Goal: Information Seeking & Learning: Find specific page/section

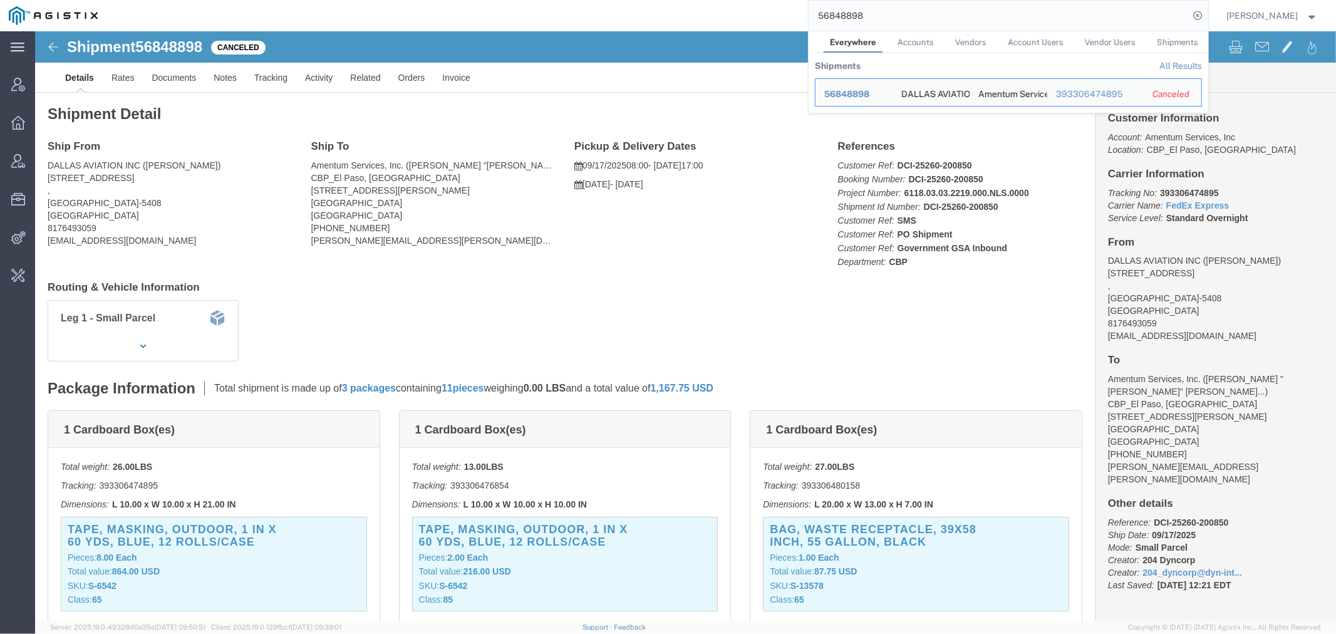
click at [1182, 65] on link "All Results" at bounding box center [1181, 66] width 43 height 10
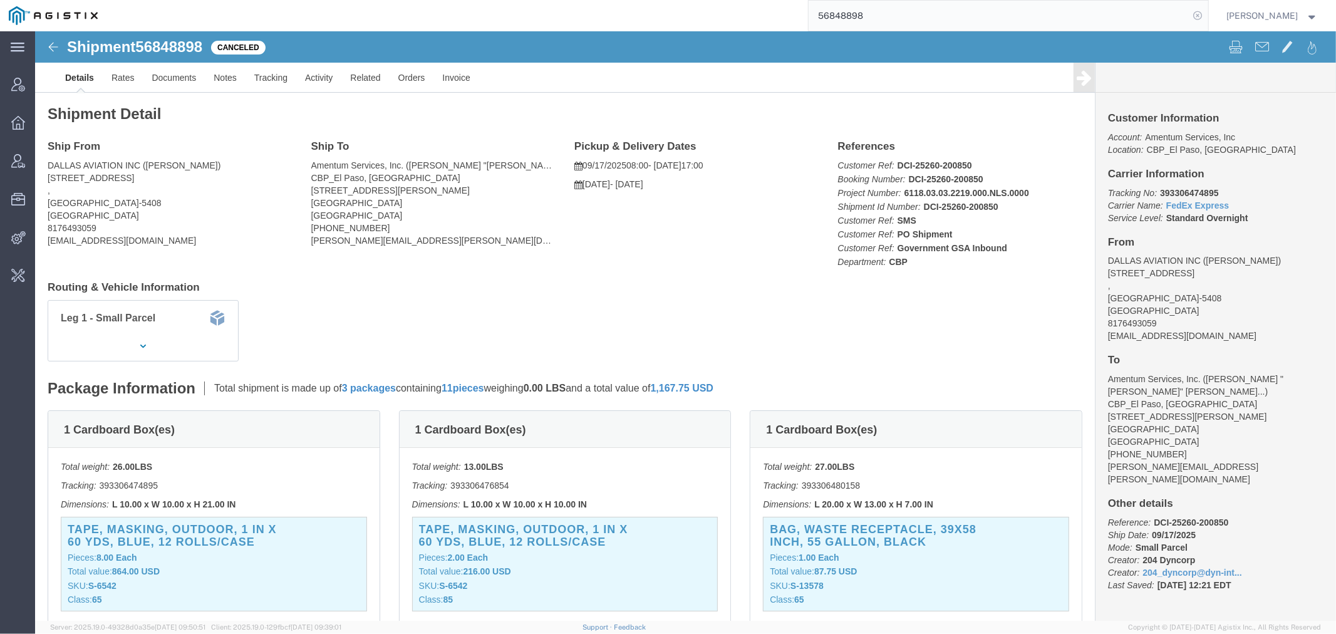
click at [1207, 14] on icon at bounding box center [1199, 16] width 18 height 18
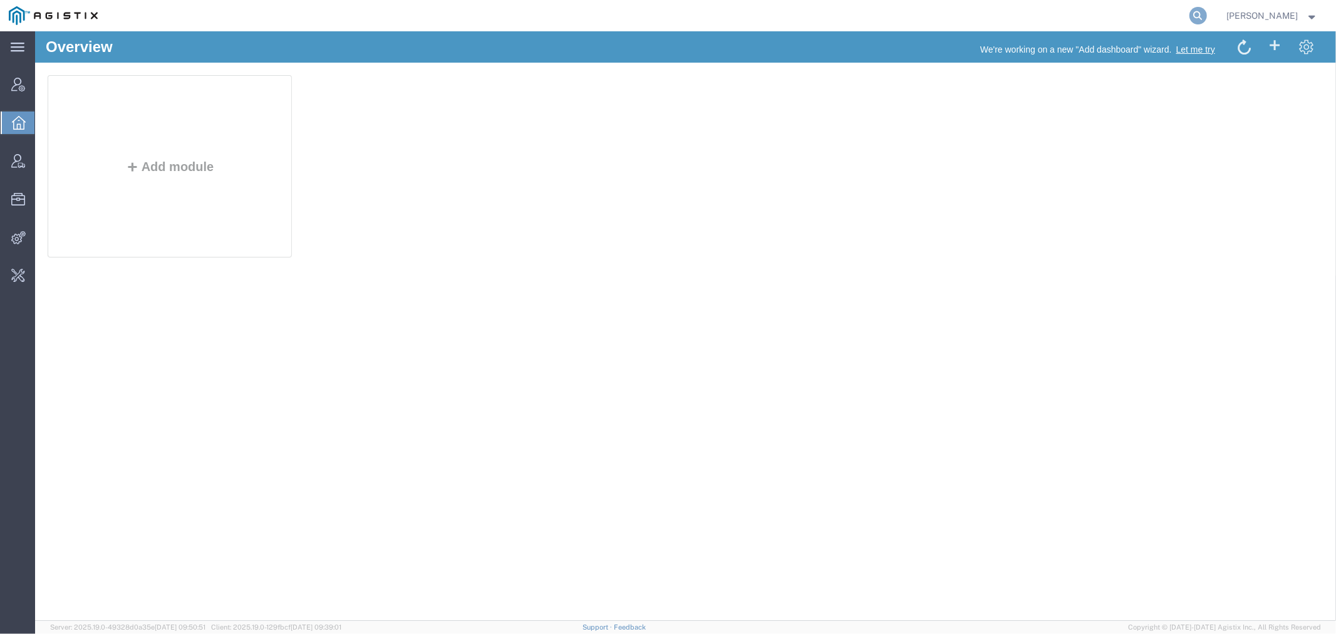
click at [1207, 19] on icon at bounding box center [1199, 16] width 18 height 18
type input "pg&e"
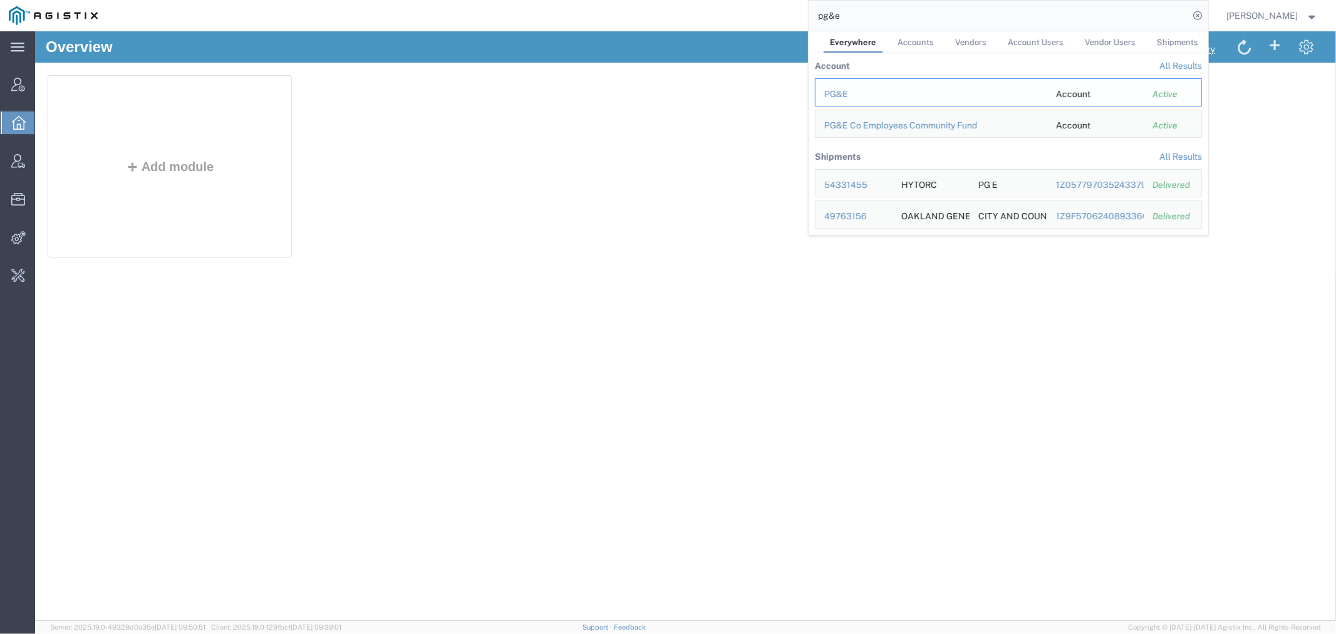
click at [856, 91] on div "PG&E" at bounding box center [931, 94] width 214 height 13
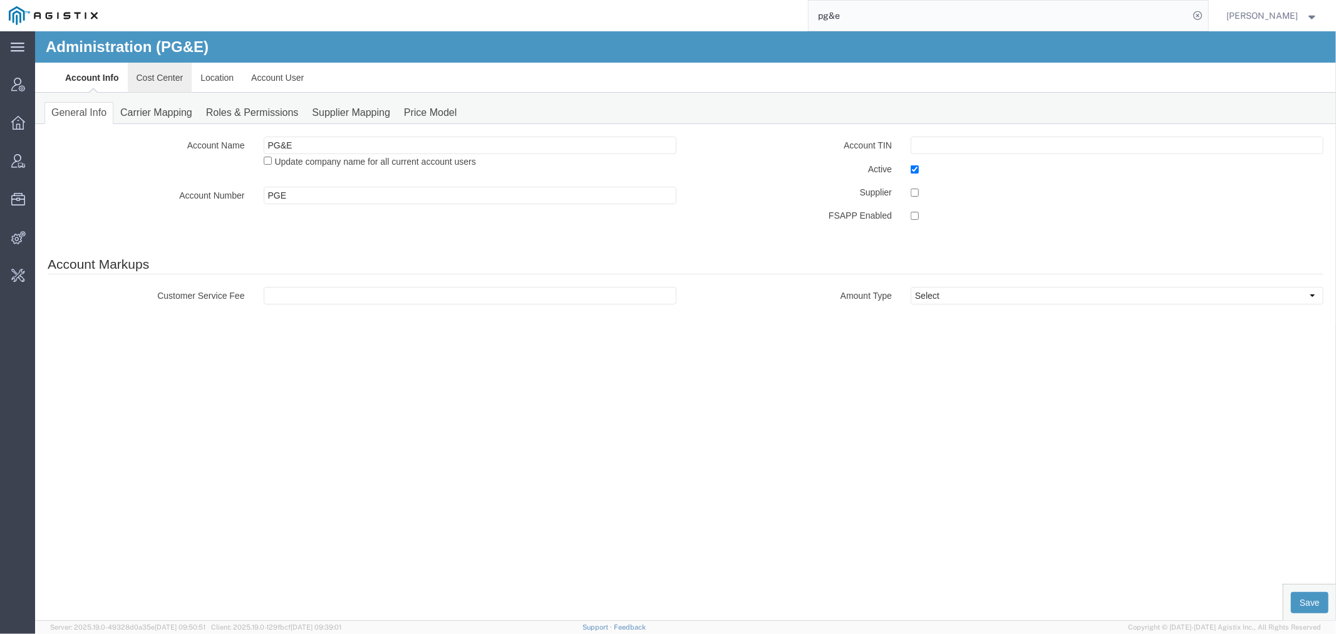
click at [147, 85] on link "Cost Center" at bounding box center [159, 77] width 65 height 30
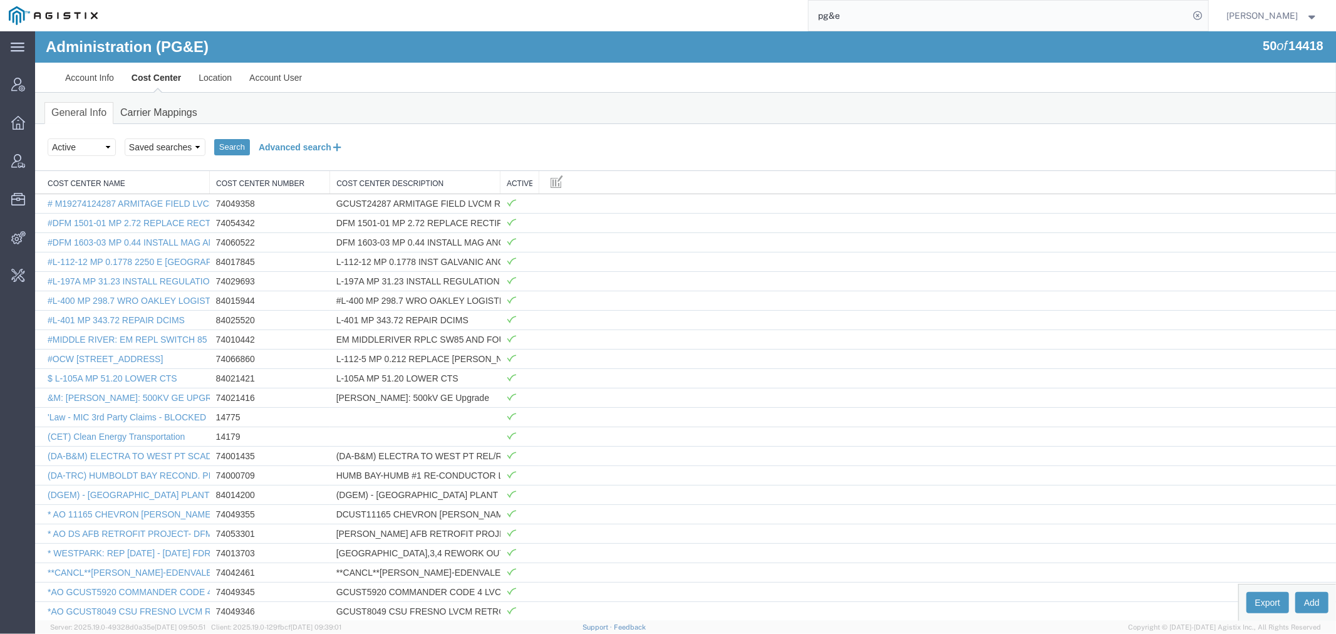
click at [298, 152] on button "Advanced search" at bounding box center [300, 146] width 102 height 21
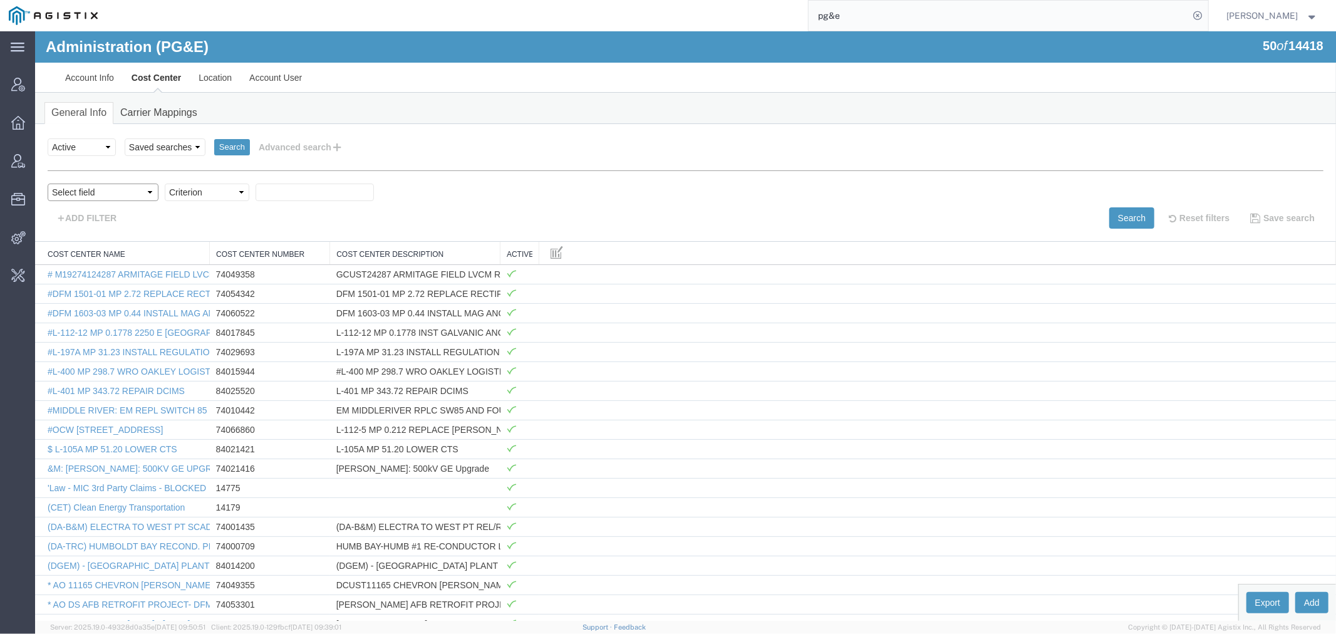
drag, startPoint x: 100, startPoint y: 184, endPoint x: 105, endPoint y: 200, distance: 16.4
click at [100, 184] on select "Select field Cost Center Description Cost Center Name Cost Center Number" at bounding box center [102, 192] width 111 height 18
select select "costCenterName"
click at [47, 183] on select "Select field Cost Center Description Cost Center Name Cost Center Number" at bounding box center [102, 192] width 111 height 18
click at [191, 192] on select "Criterion contains does not contain is is blank is not blank starts with" at bounding box center [206, 192] width 85 height 18
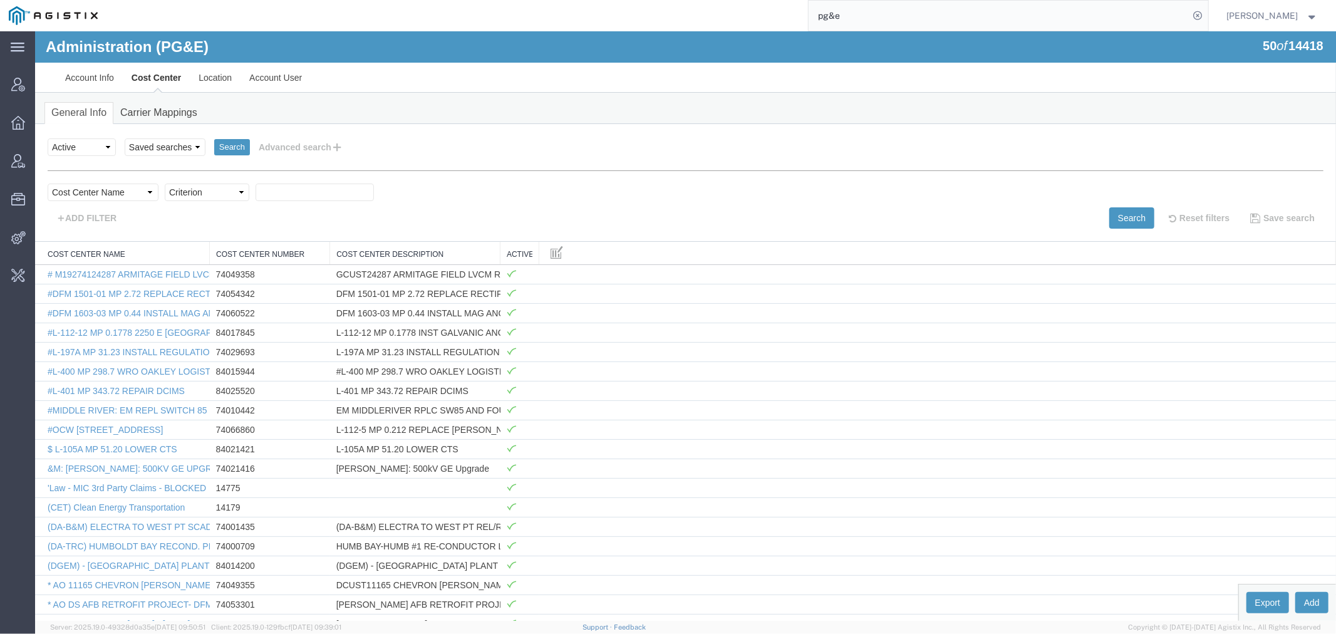
select select "contains"
click at [164, 183] on select "Criterion contains does not contain is is blank is not blank starts with" at bounding box center [206, 192] width 85 height 18
click at [280, 197] on input "text" at bounding box center [314, 192] width 118 height 18
paste input "L-021H MP 6.33-6.49 TEST"
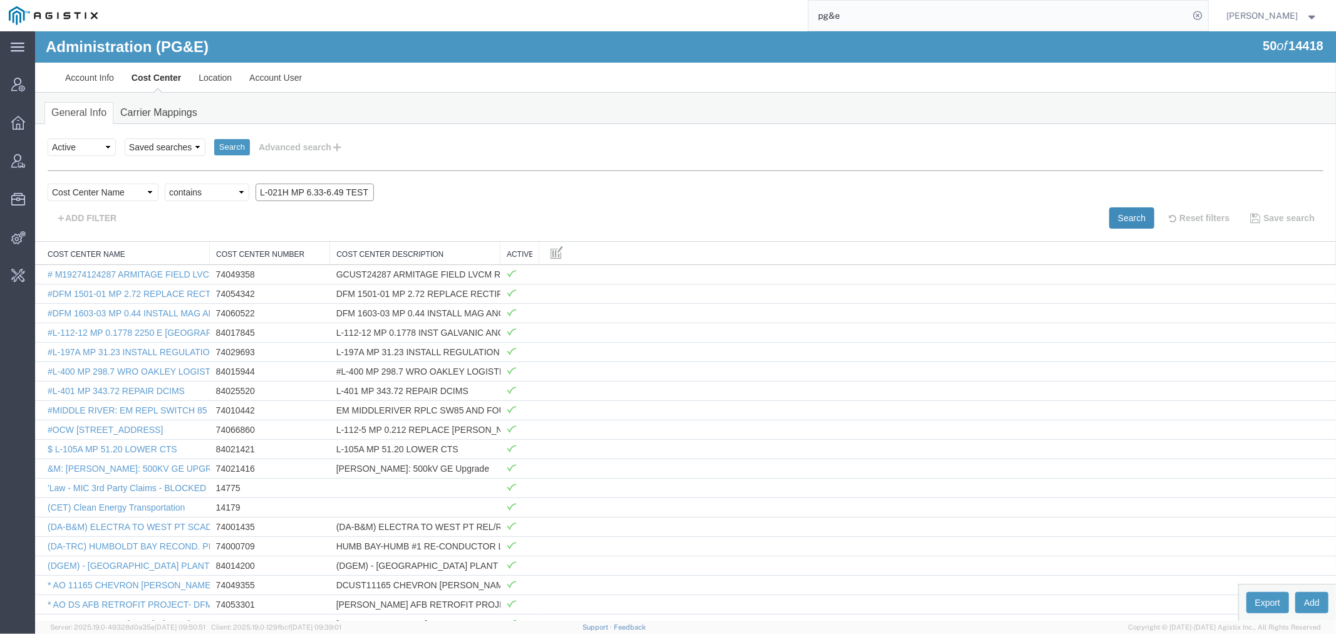
type input "L-021H MP 6.33-6.49 TEST"
click at [1131, 214] on button "Search" at bounding box center [1131, 217] width 45 height 21
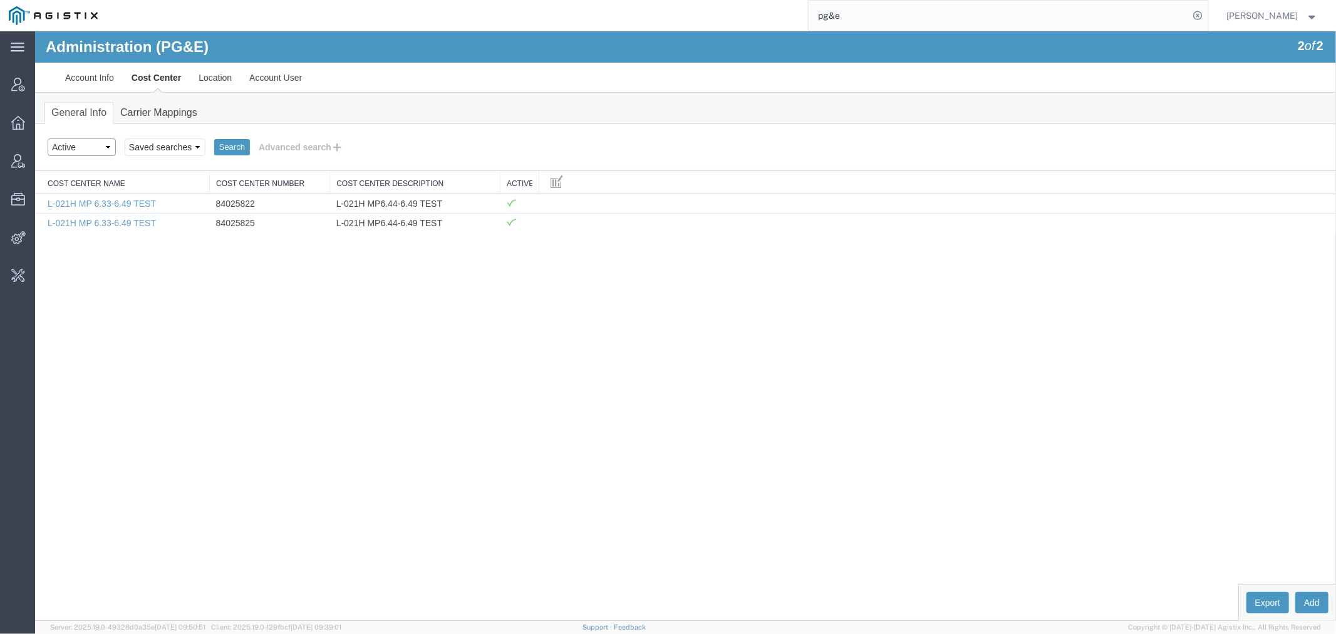
click at [63, 152] on select "Select status Active All Inactive" at bounding box center [81, 147] width 68 height 18
select select "ALL"
click at [47, 138] on select "Select status Active All Inactive" at bounding box center [81, 147] width 68 height 18
click at [225, 144] on button "Search" at bounding box center [232, 146] width 36 height 16
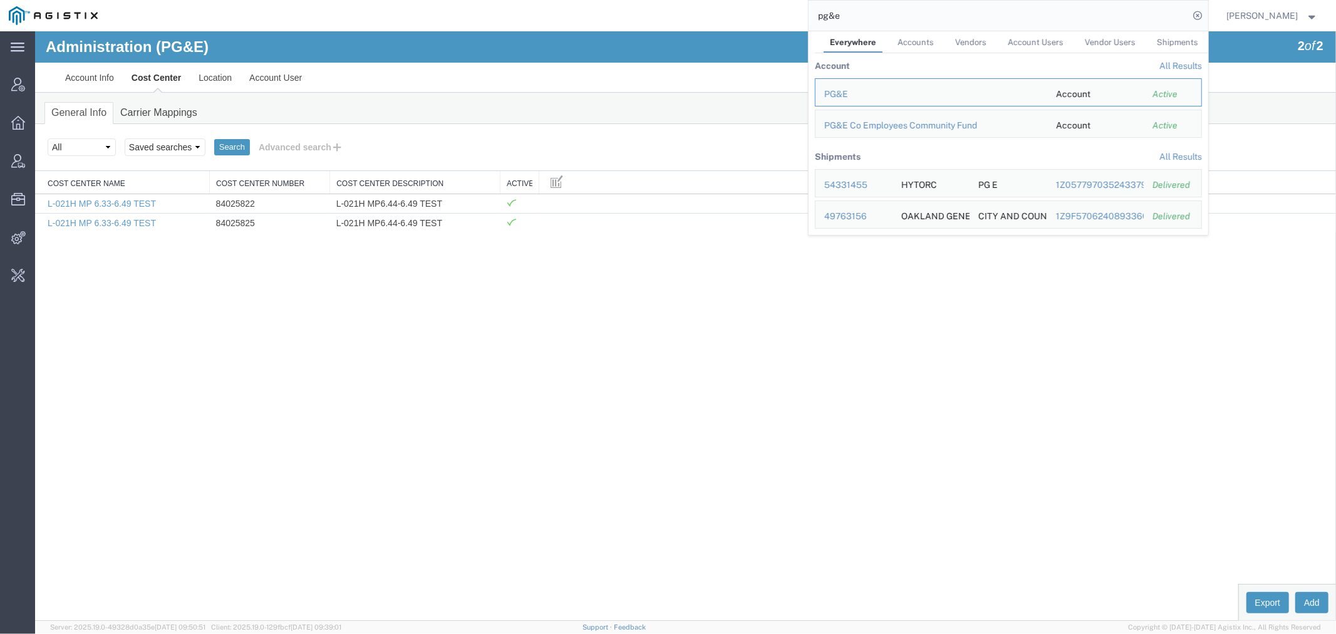
drag, startPoint x: 910, startPoint y: 8, endPoint x: 580, endPoint y: 19, distance: 330.3
click at [606, 11] on div "pg&e Everywhere Accounts Vendors Account Users Vendor Users Shipments Account A…" at bounding box center [658, 15] width 1102 height 31
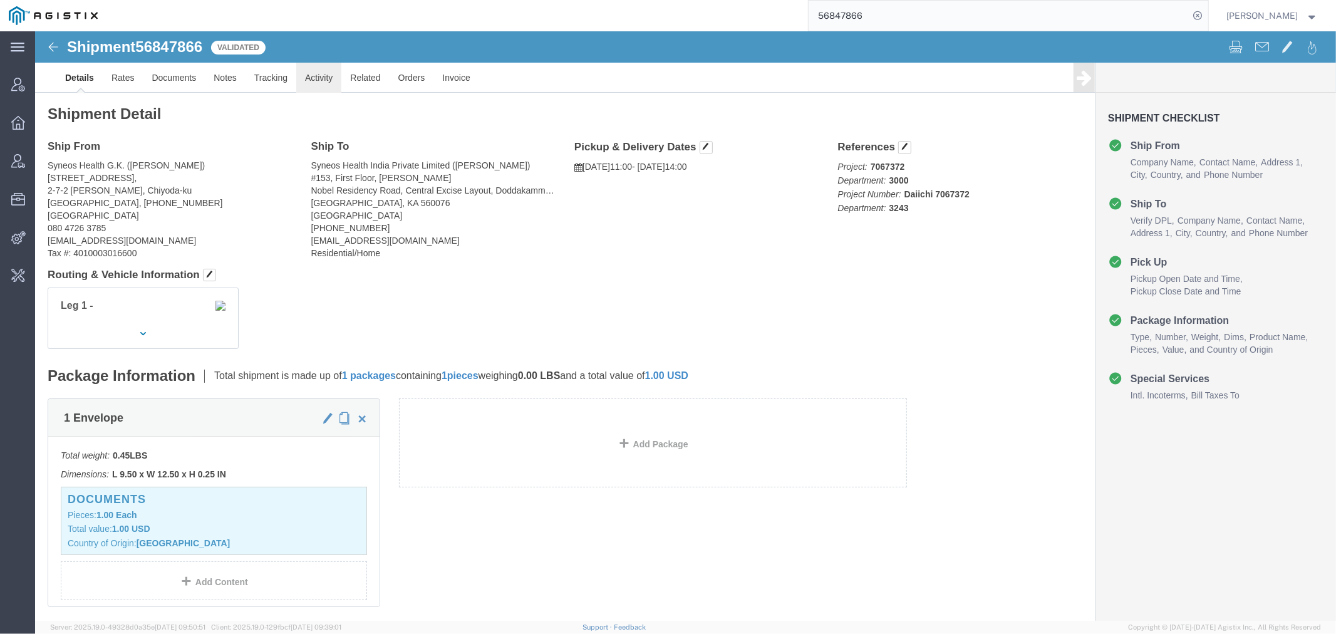
click link "Activity"
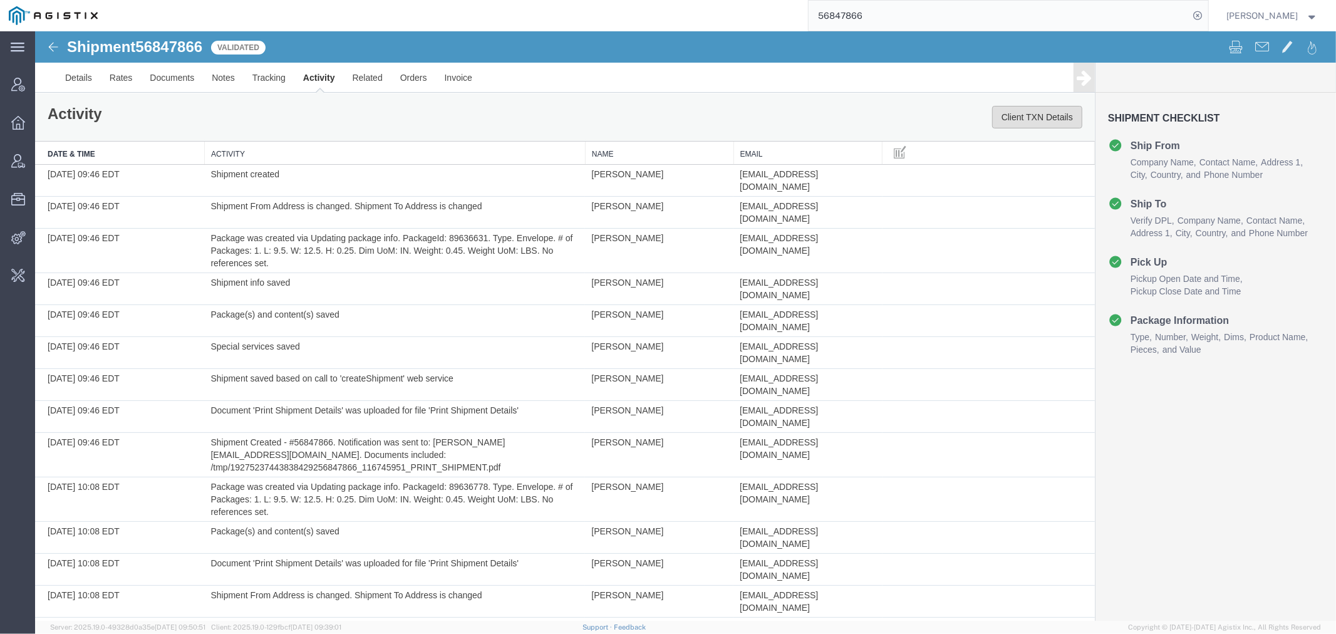
click at [1001, 122] on button "Client TXN Details" at bounding box center [1037, 116] width 90 height 23
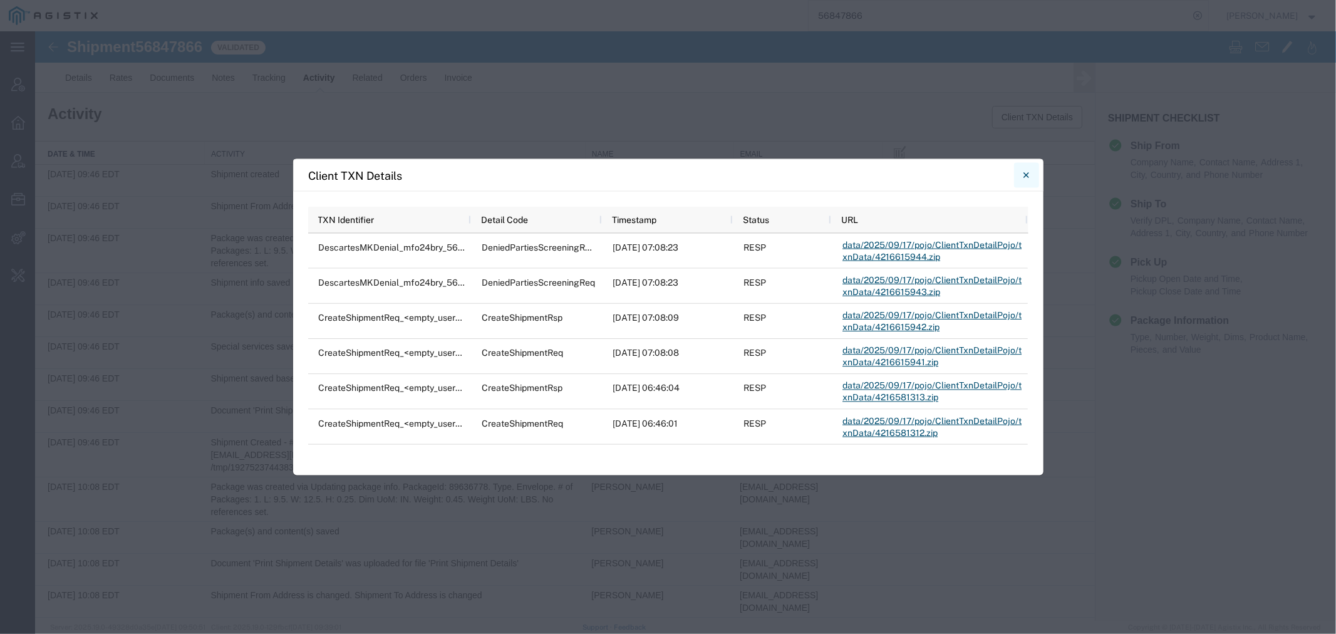
drag, startPoint x: 1021, startPoint y: 177, endPoint x: 603, endPoint y: 145, distance: 419.7
click at [1021, 177] on button "Close" at bounding box center [1026, 175] width 25 height 25
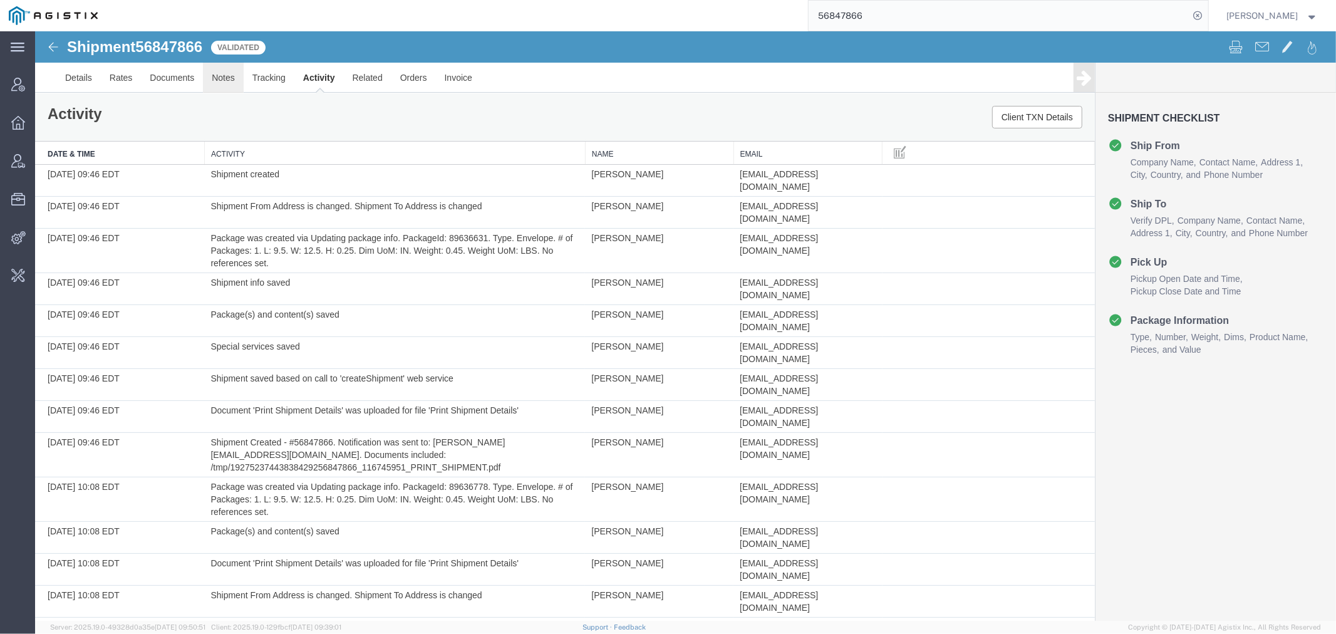
click at [214, 80] on link "Notes" at bounding box center [222, 77] width 41 height 30
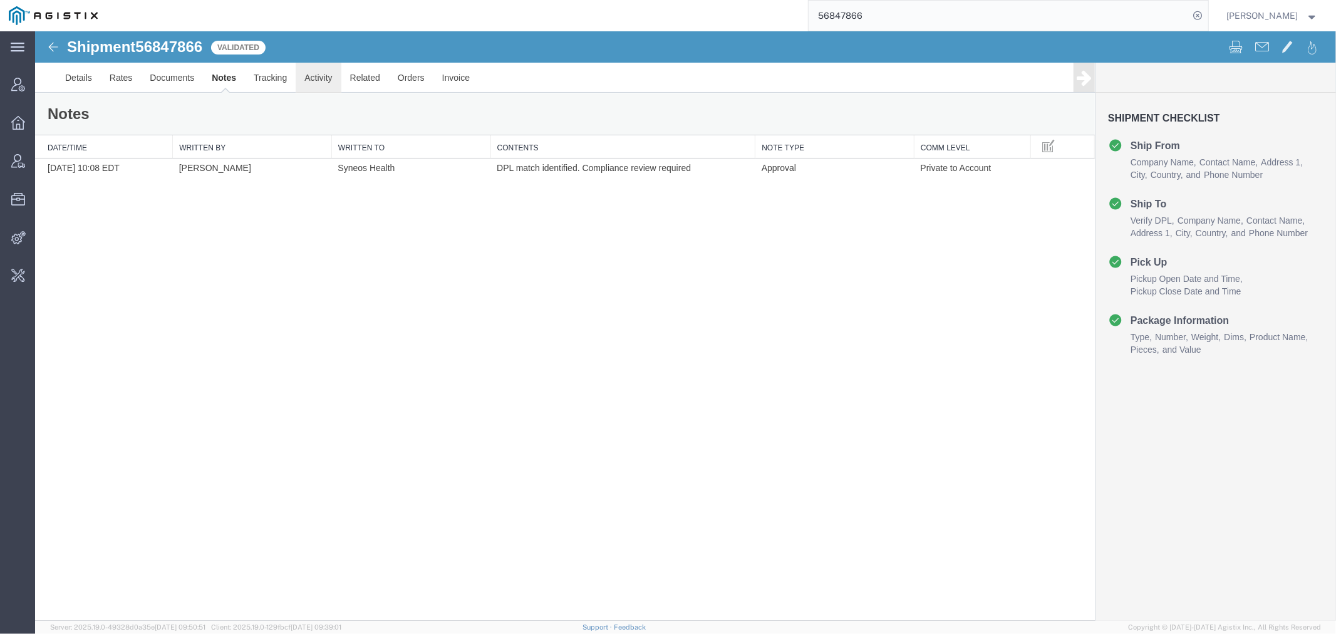
click at [316, 70] on link "Activity" at bounding box center [317, 77] width 45 height 30
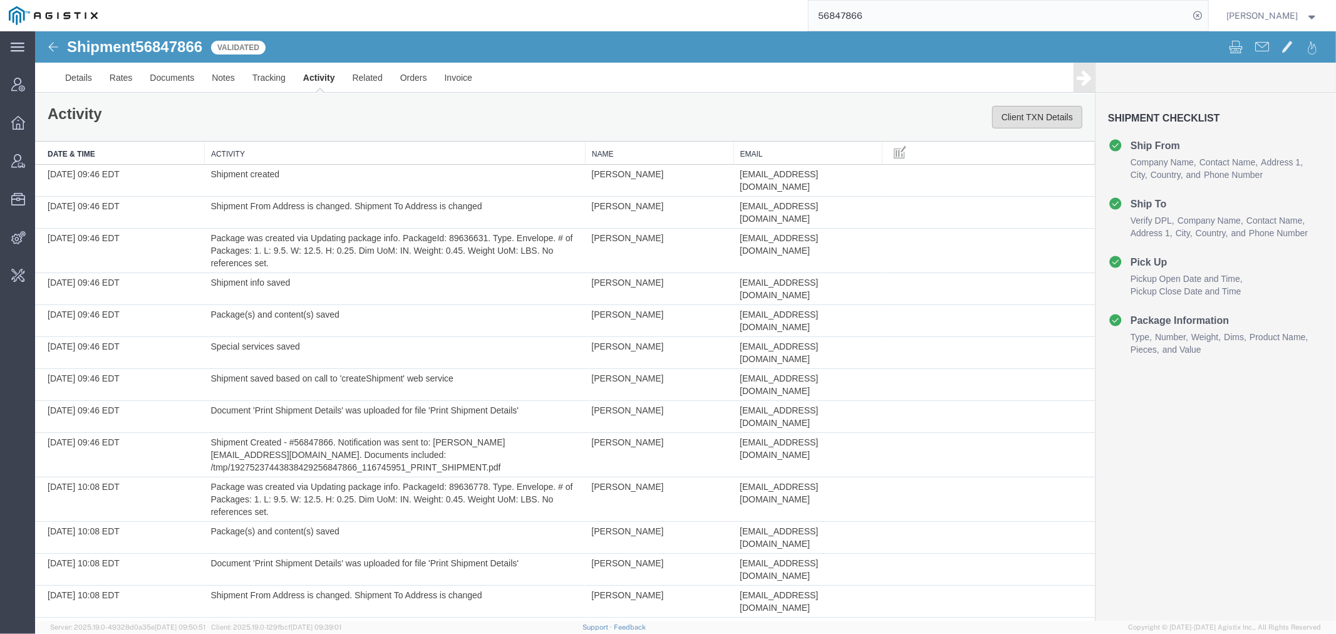
click at [1021, 113] on button "Client TXN Details" at bounding box center [1037, 116] width 90 height 23
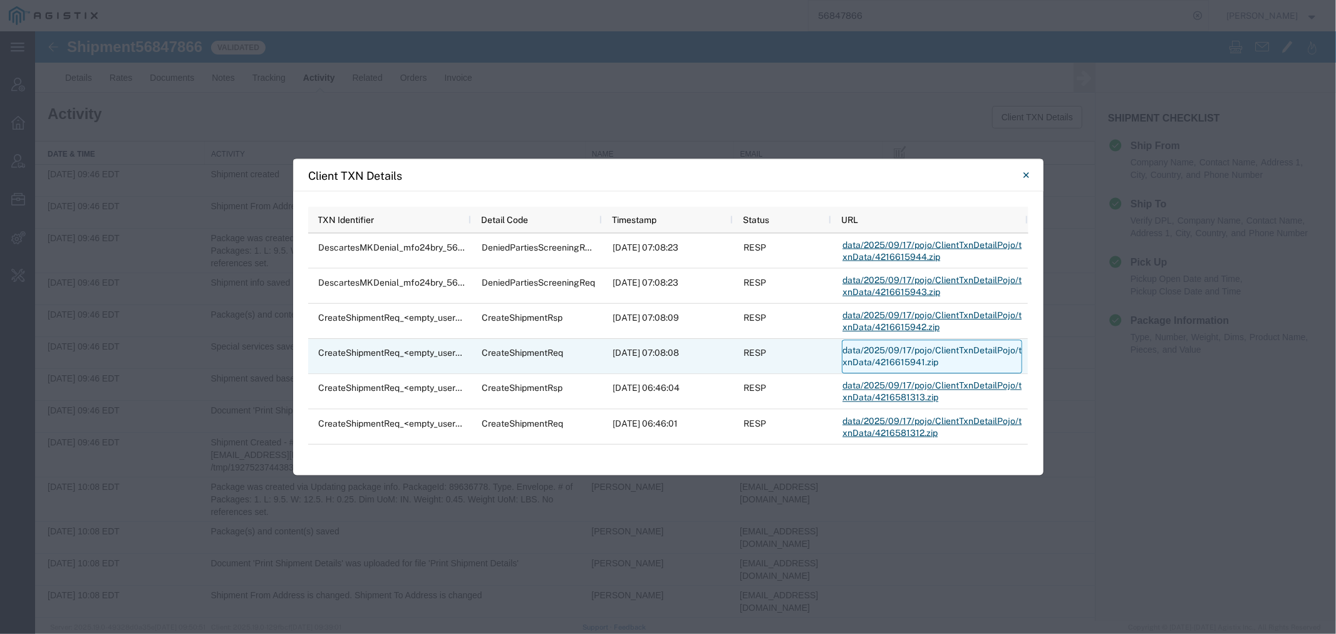
click at [861, 356] on link "data/2025/09/17/pojo/ClientTxnDetailPojo/txnData/4216615941.zip" at bounding box center [932, 357] width 180 height 34
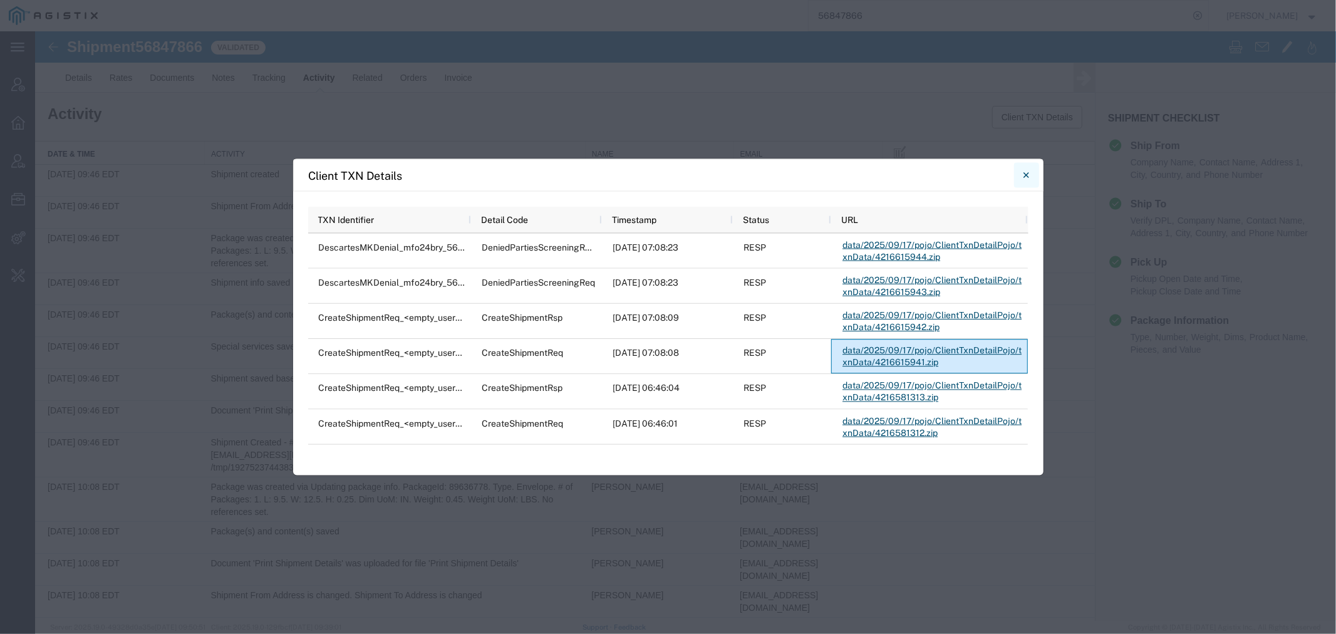
click at [1026, 174] on icon "Close" at bounding box center [1027, 175] width 6 height 15
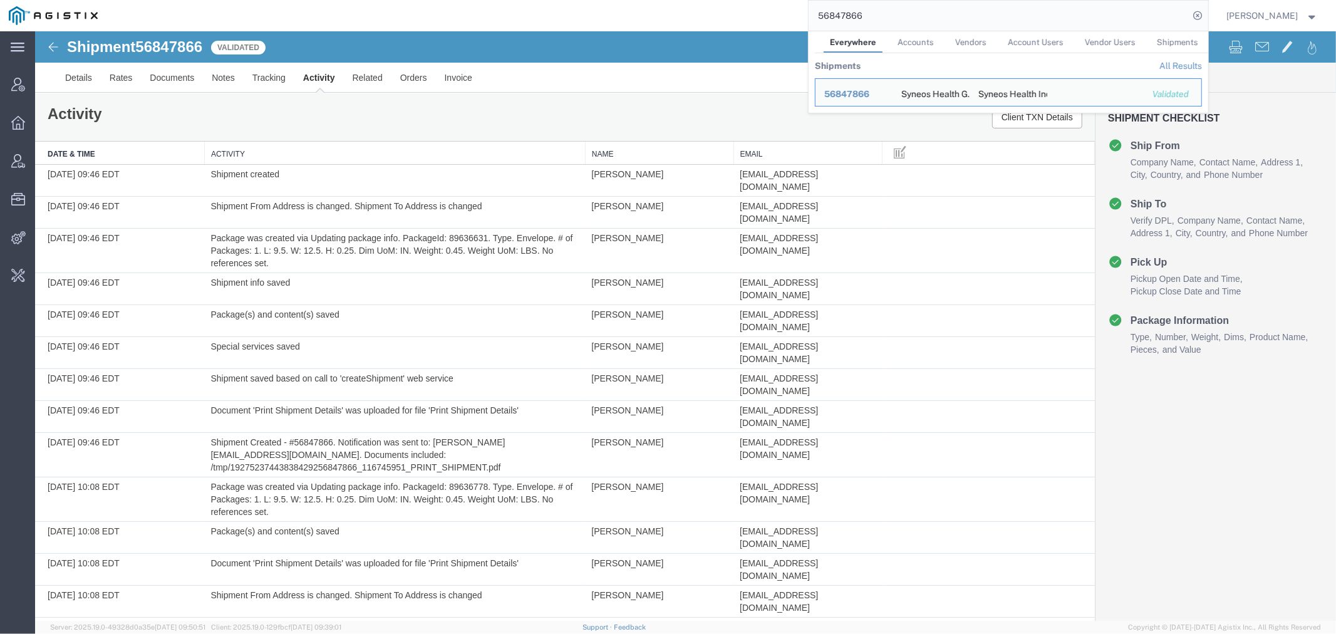
drag, startPoint x: 858, startPoint y: 19, endPoint x: 637, endPoint y: 16, distance: 221.8
click at [662, 19] on div "56847866 Everywhere Accounts Vendors Account Users Vendor Users Shipments Shipm…" at bounding box center [658, 15] width 1102 height 31
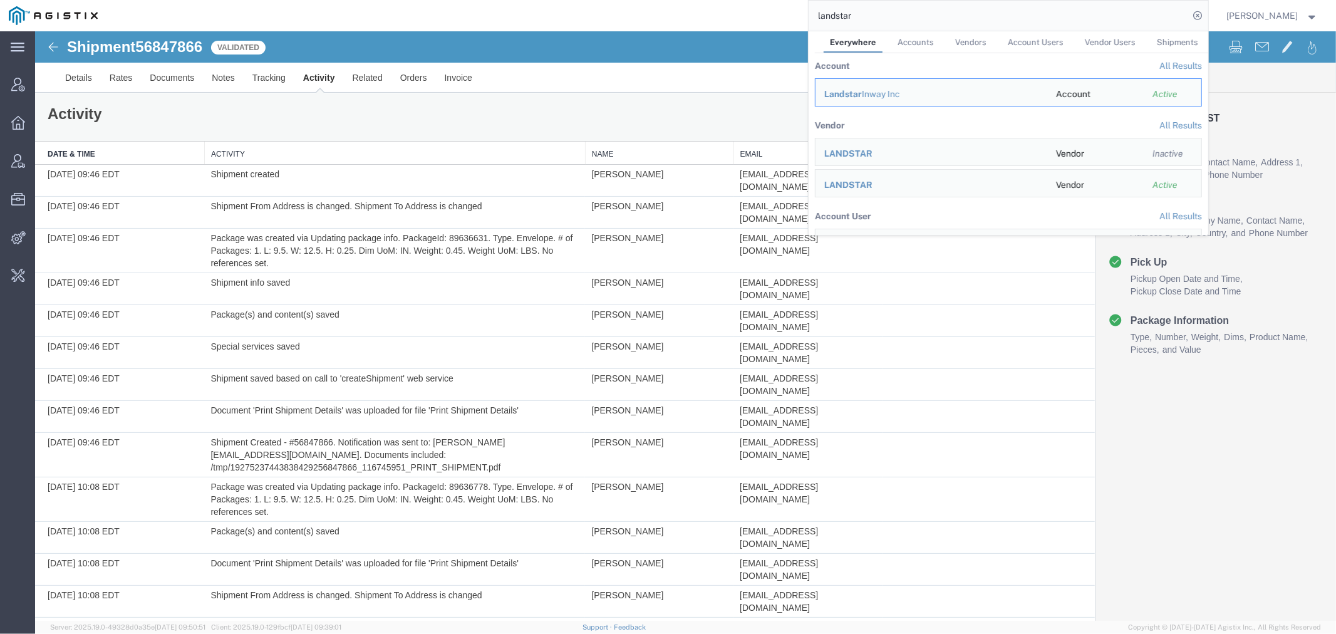
click at [897, 13] on input "landstar" at bounding box center [999, 16] width 381 height 30
click at [1180, 125] on link "All Results" at bounding box center [1181, 125] width 43 height 10
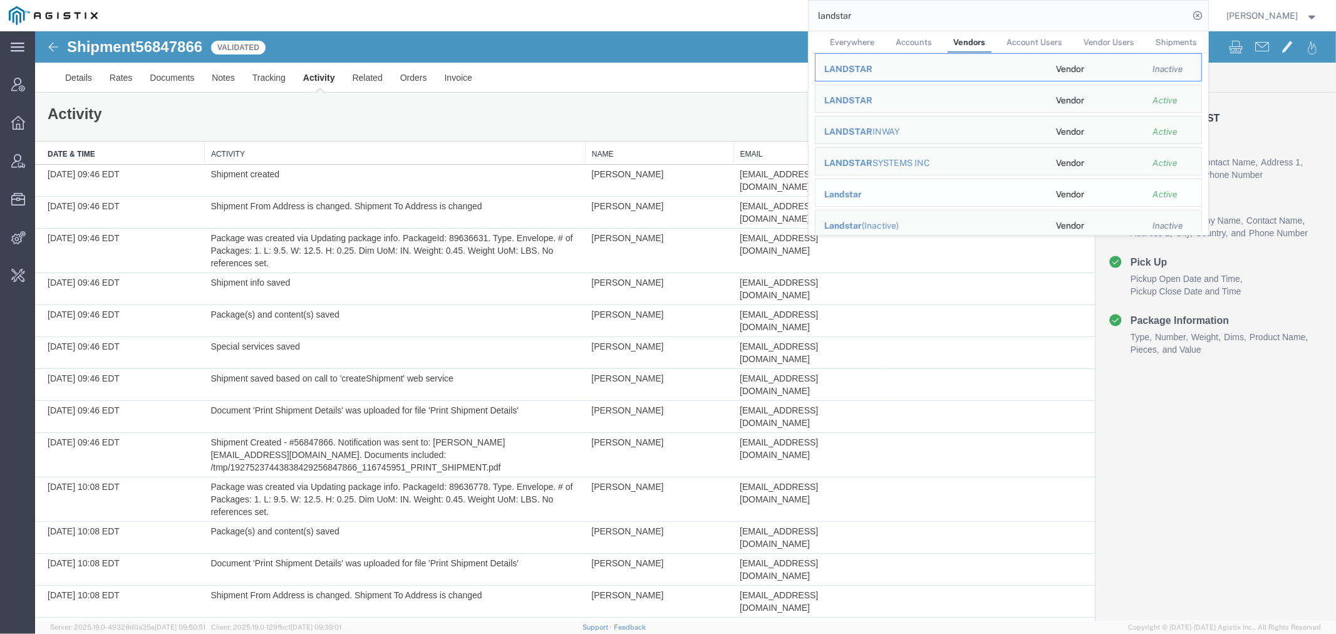
click at [857, 195] on span "Landstar" at bounding box center [843, 194] width 38 height 10
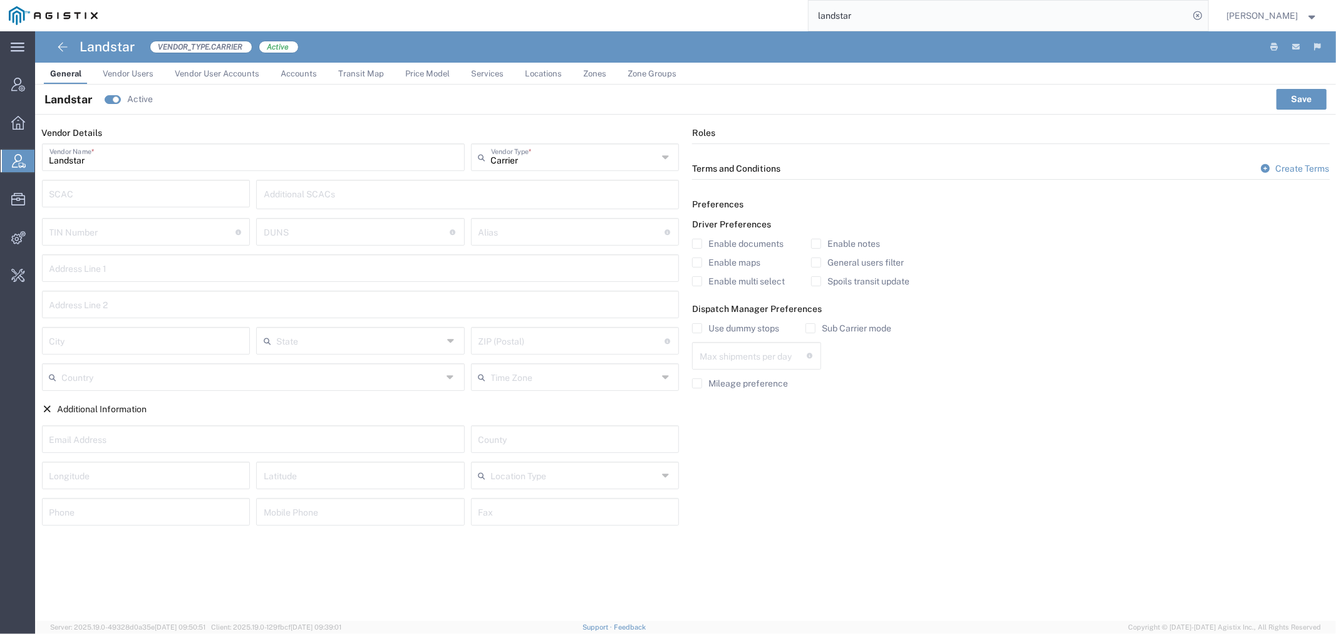
click at [285, 72] on span "Accounts" at bounding box center [299, 73] width 36 height 9
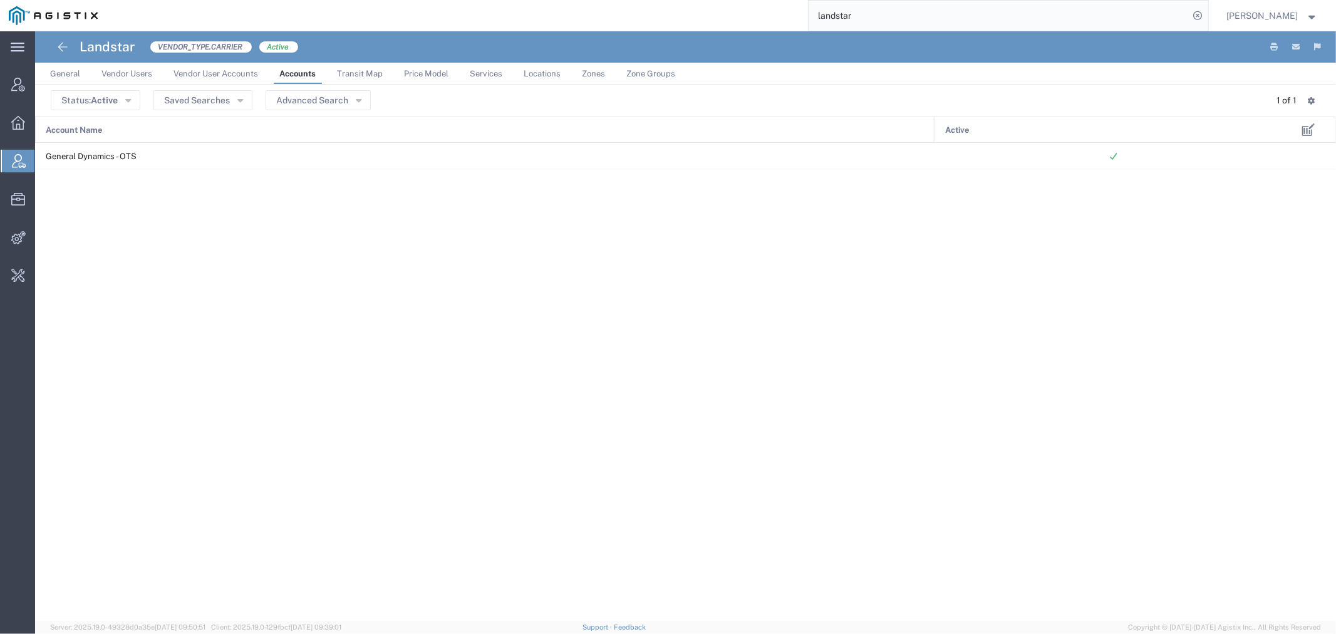
click at [890, 14] on input "landstar" at bounding box center [999, 16] width 381 height 30
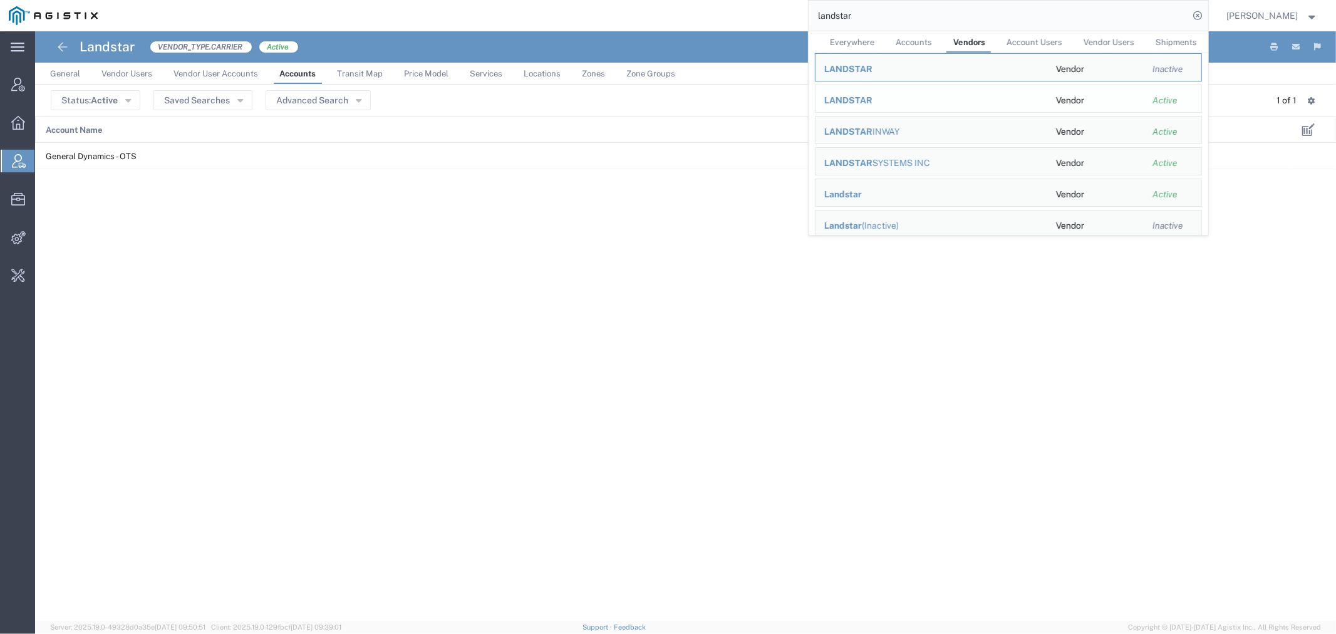
click at [873, 98] on span "LANDSTAR" at bounding box center [848, 100] width 48 height 10
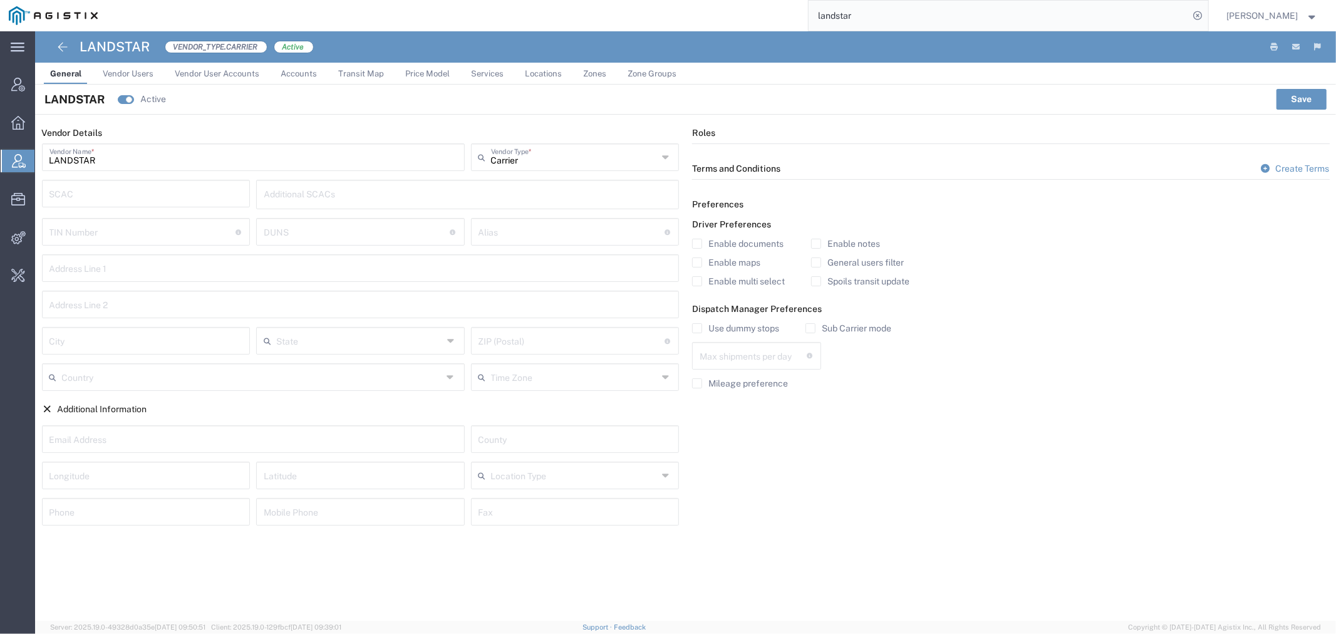
click at [283, 71] on span "Accounts" at bounding box center [299, 73] width 36 height 9
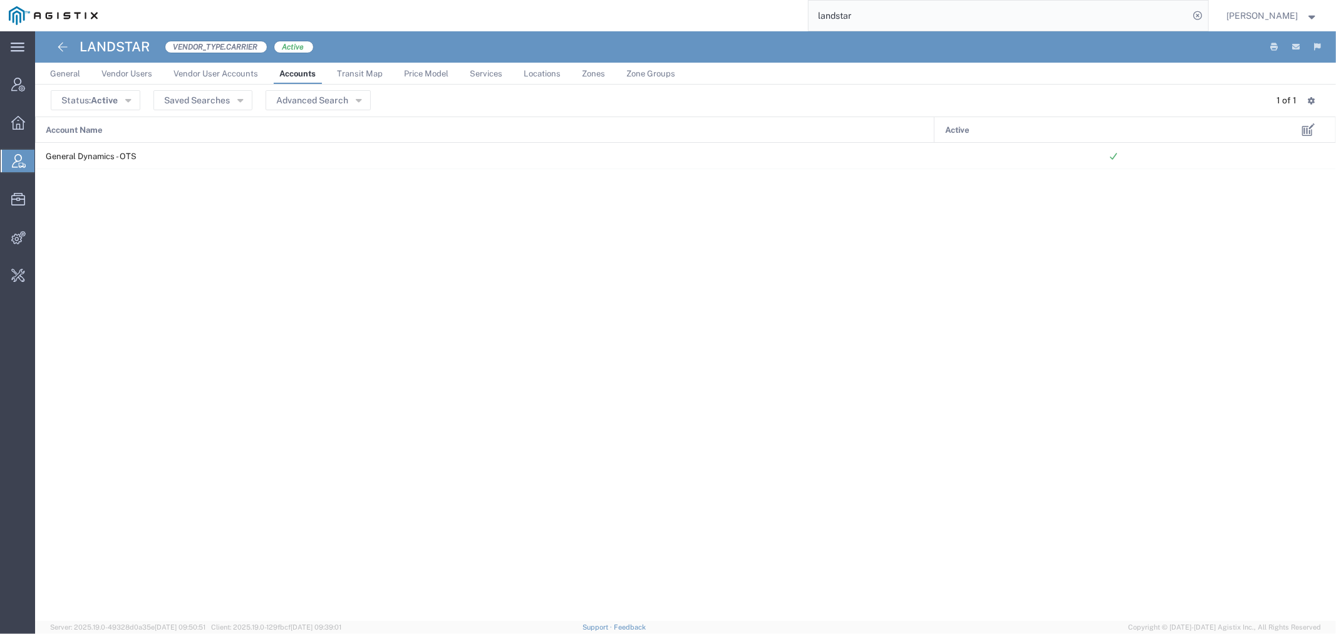
click at [917, 19] on input "landstar" at bounding box center [999, 16] width 381 height 30
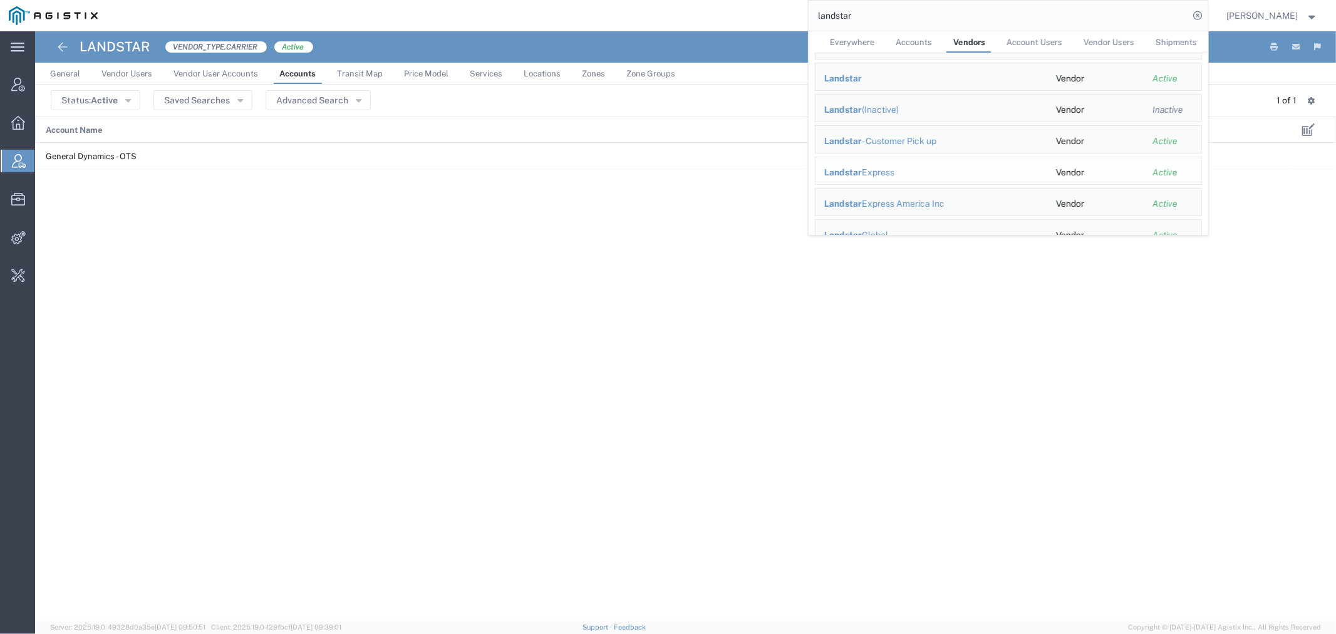
scroll to position [139, 0]
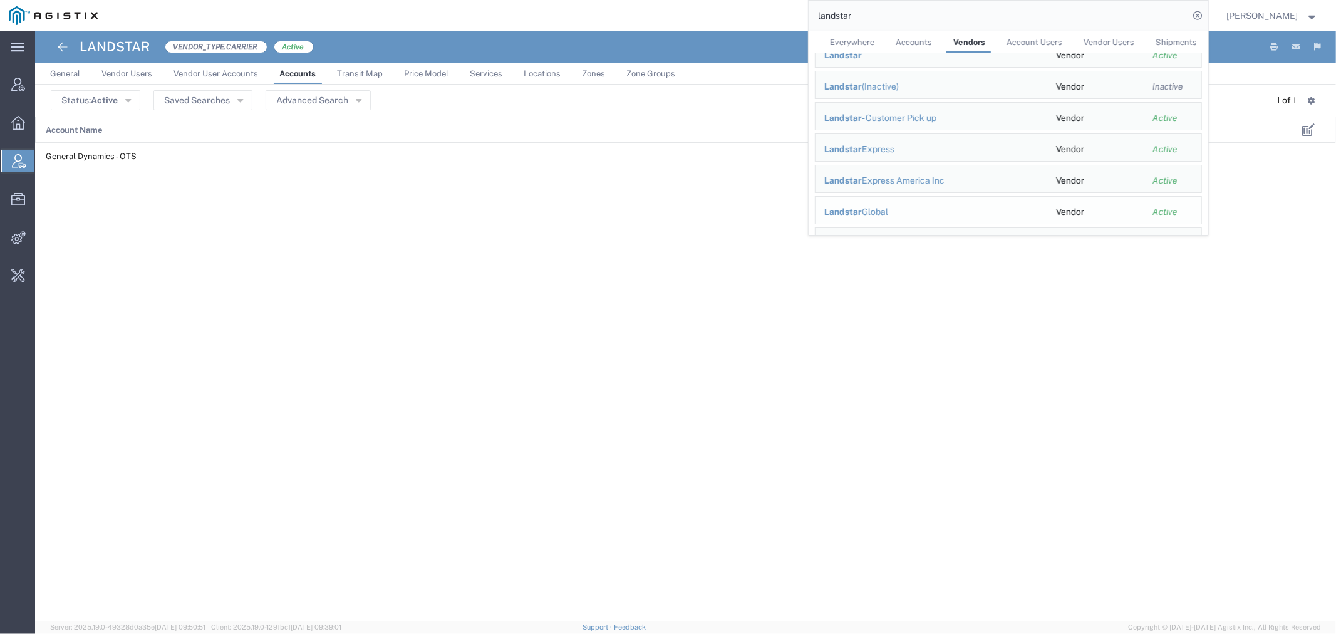
click at [936, 211] on div "Landstar Global" at bounding box center [931, 211] width 214 height 13
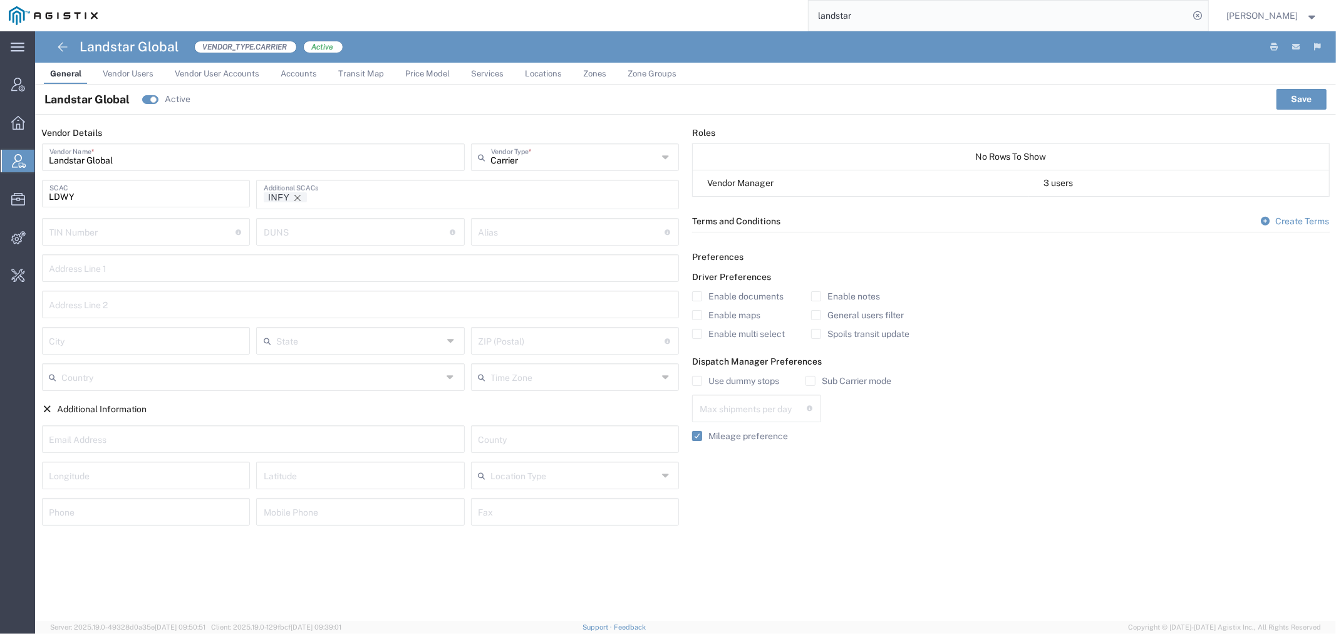
click at [304, 71] on span "Accounts" at bounding box center [299, 73] width 36 height 9
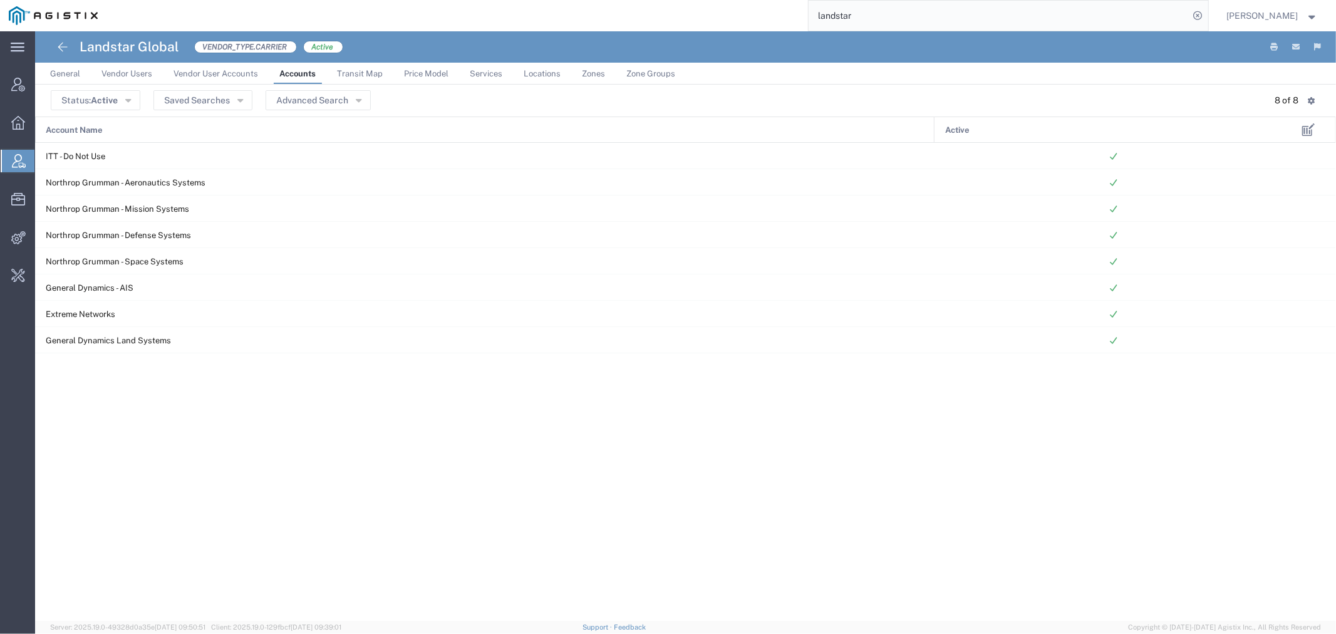
click at [912, 22] on input "landstar" at bounding box center [999, 16] width 381 height 30
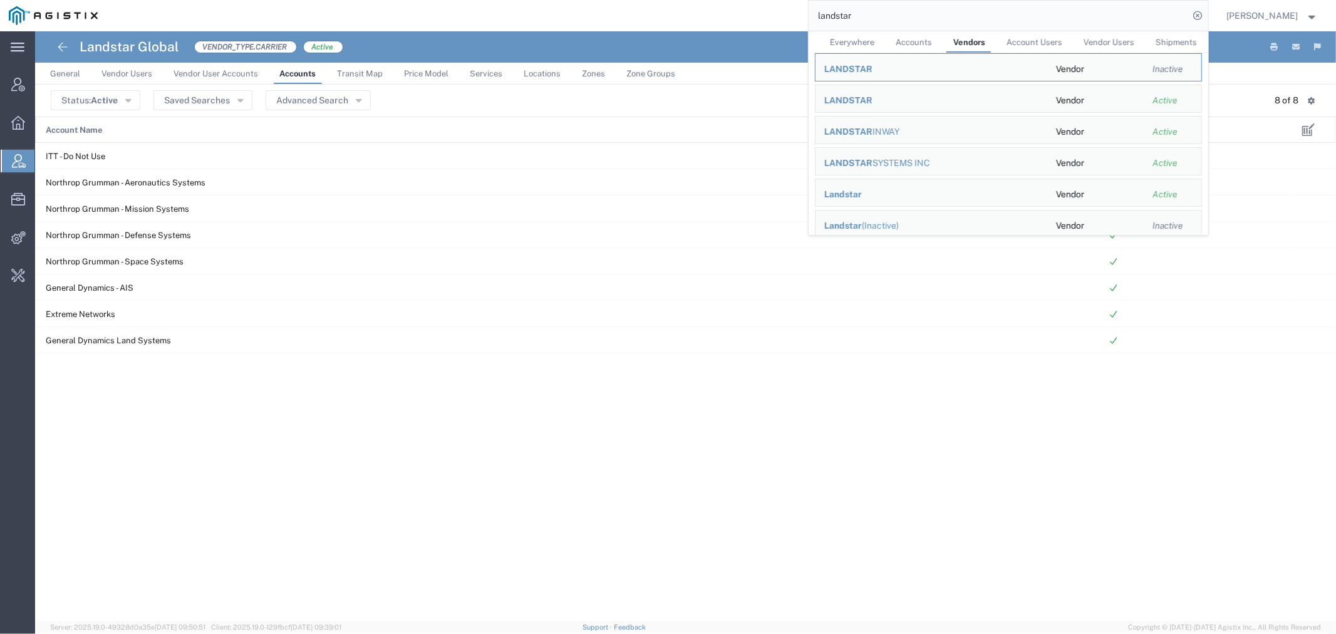
drag, startPoint x: 878, startPoint y: 11, endPoint x: 722, endPoint y: 18, distance: 155.5
click at [758, 17] on div "landstar Everywhere Accounts Vendors Account Users Vendor Users Shipments LANDS…" at bounding box center [658, 15] width 1102 height 31
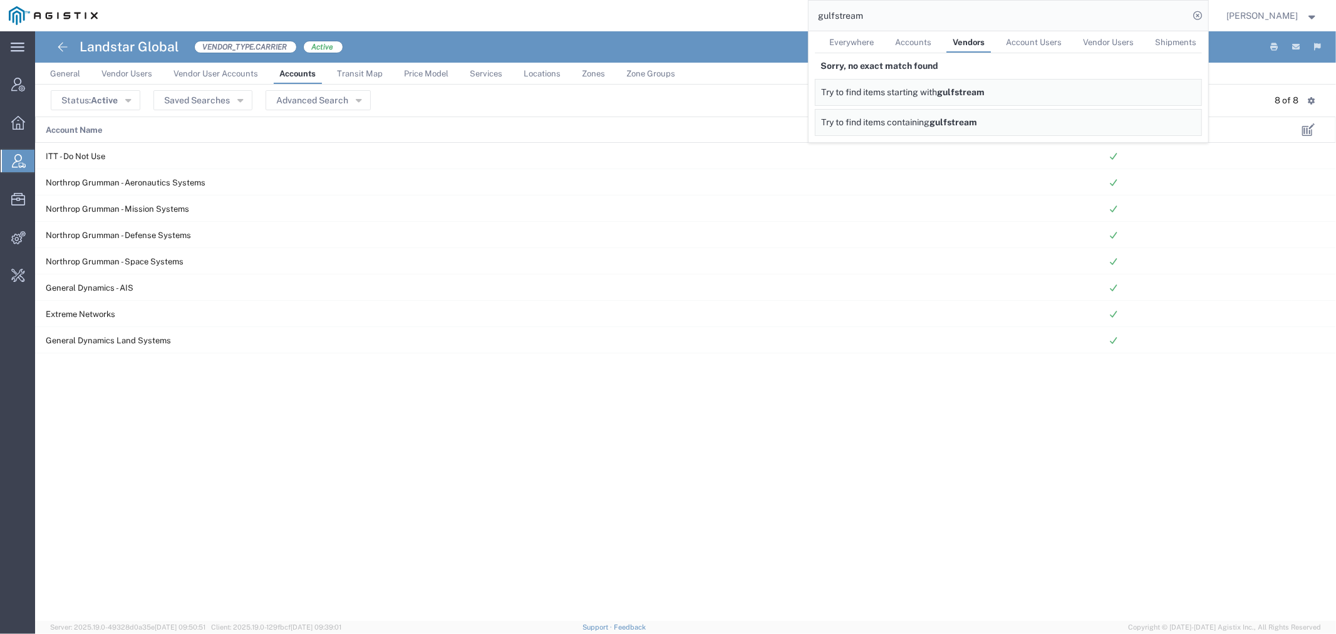
click at [928, 38] on span "Accounts" at bounding box center [914, 42] width 36 height 9
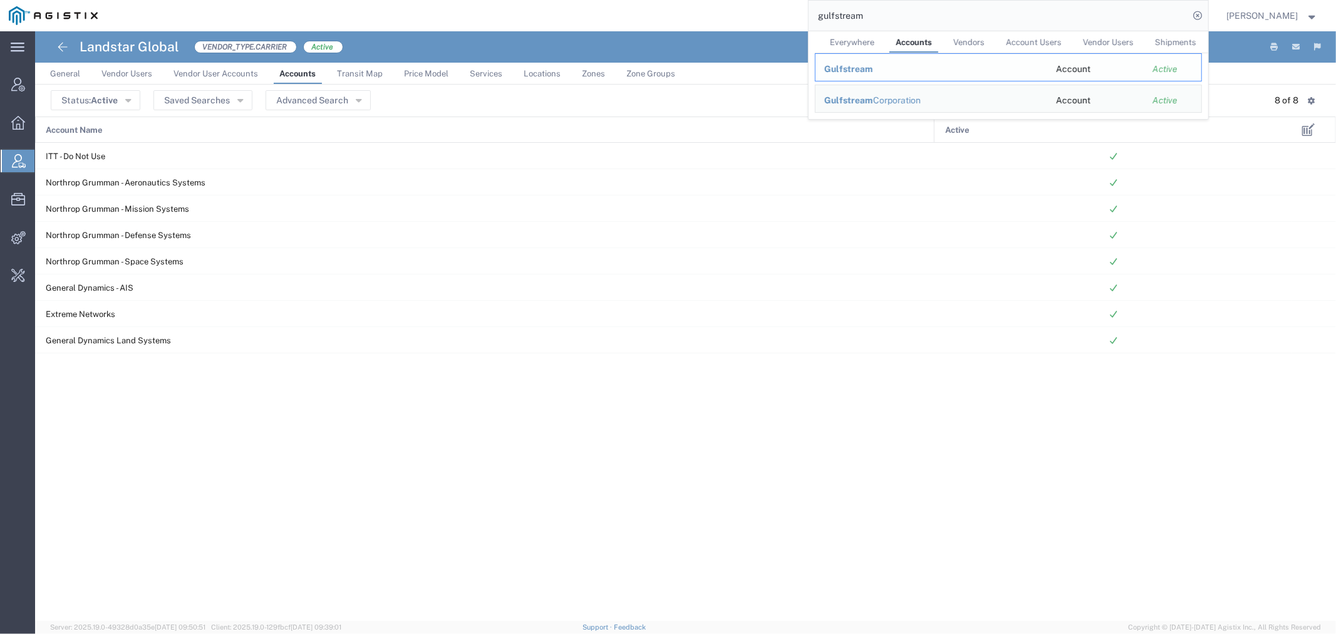
click at [868, 68] on span "Gulfstream" at bounding box center [848, 69] width 49 height 10
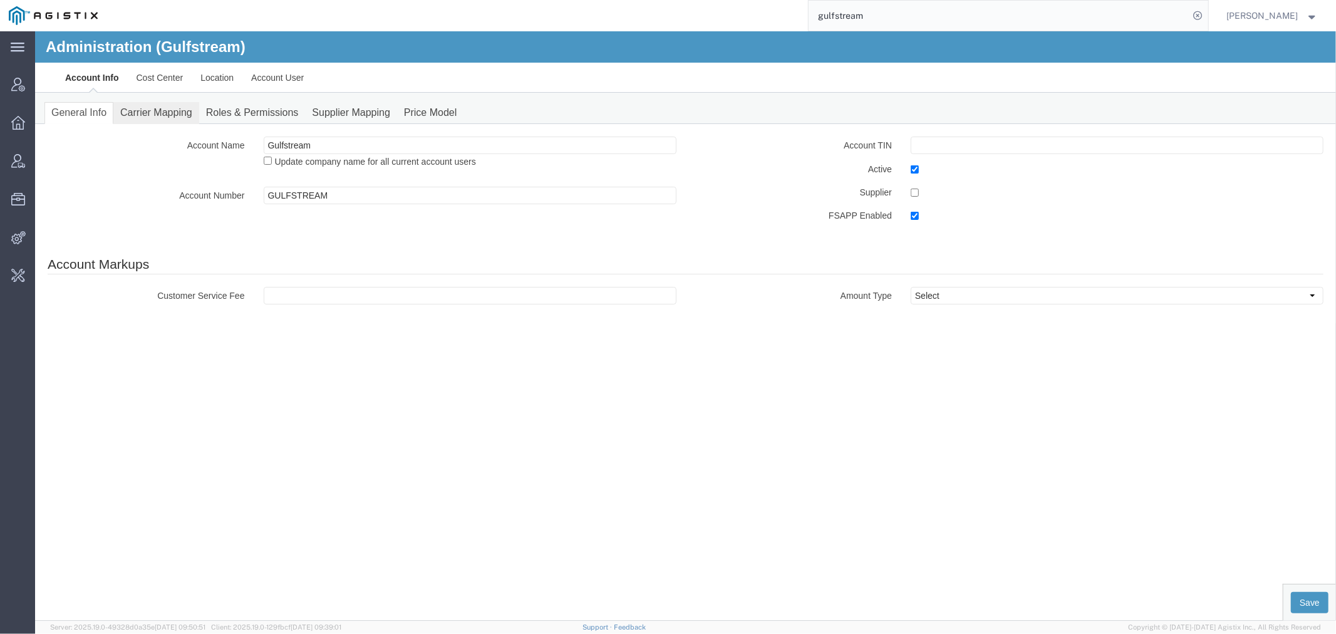
click at [135, 112] on link "Carrier Mapping" at bounding box center [156, 112] width 86 height 22
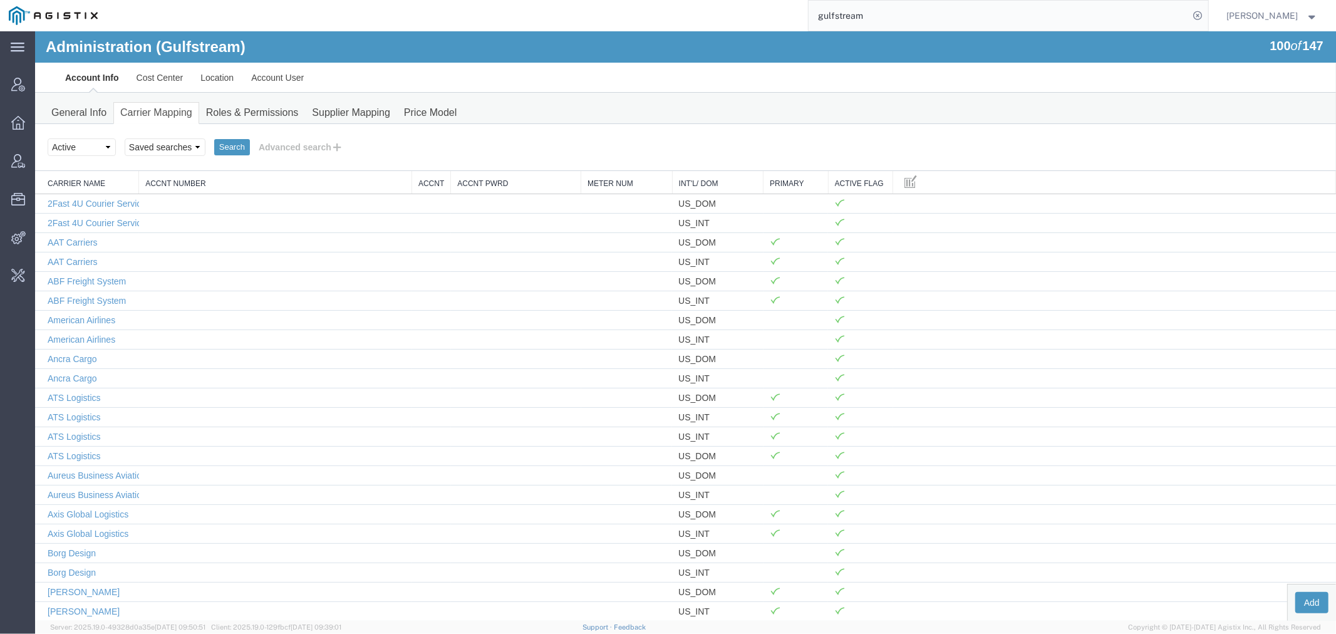
drag, startPoint x: 890, startPoint y: 11, endPoint x: 694, endPoint y: 26, distance: 196.7
click at [704, 26] on div "gulfstream" at bounding box center [658, 15] width 1102 height 31
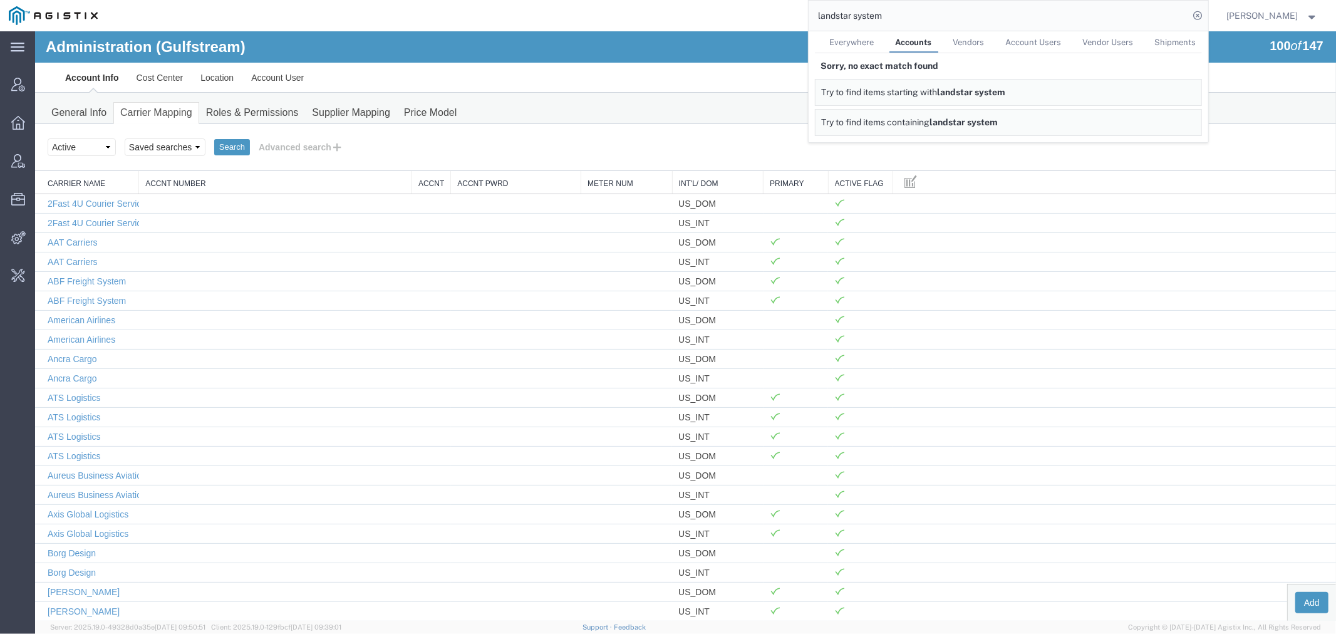
click at [985, 40] on span "Vendors" at bounding box center [969, 42] width 31 height 9
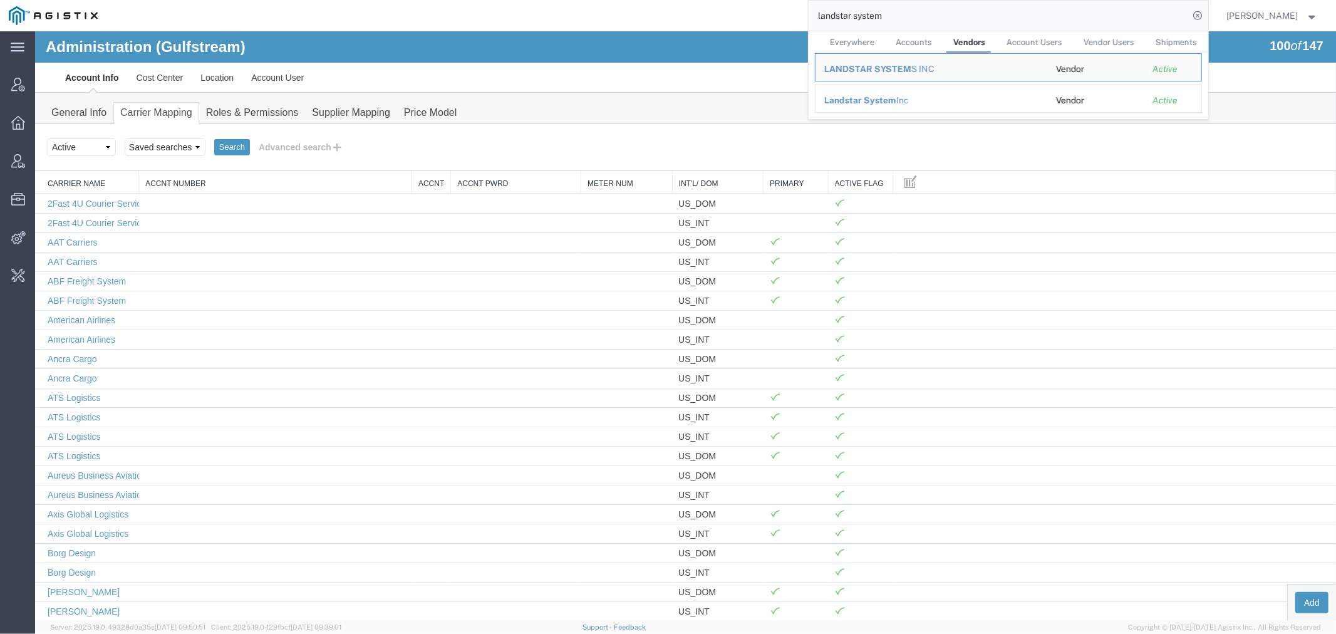
click at [895, 104] on span "Landstar System" at bounding box center [860, 100] width 72 height 10
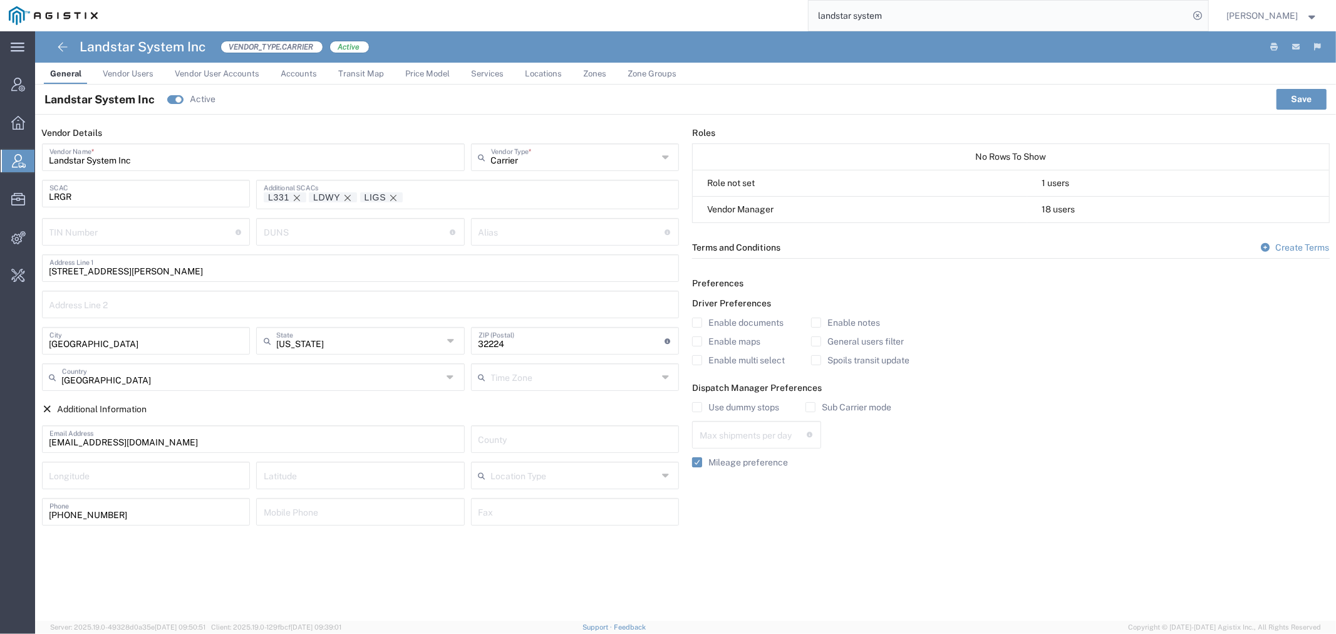
click at [286, 70] on span "Accounts" at bounding box center [299, 73] width 36 height 9
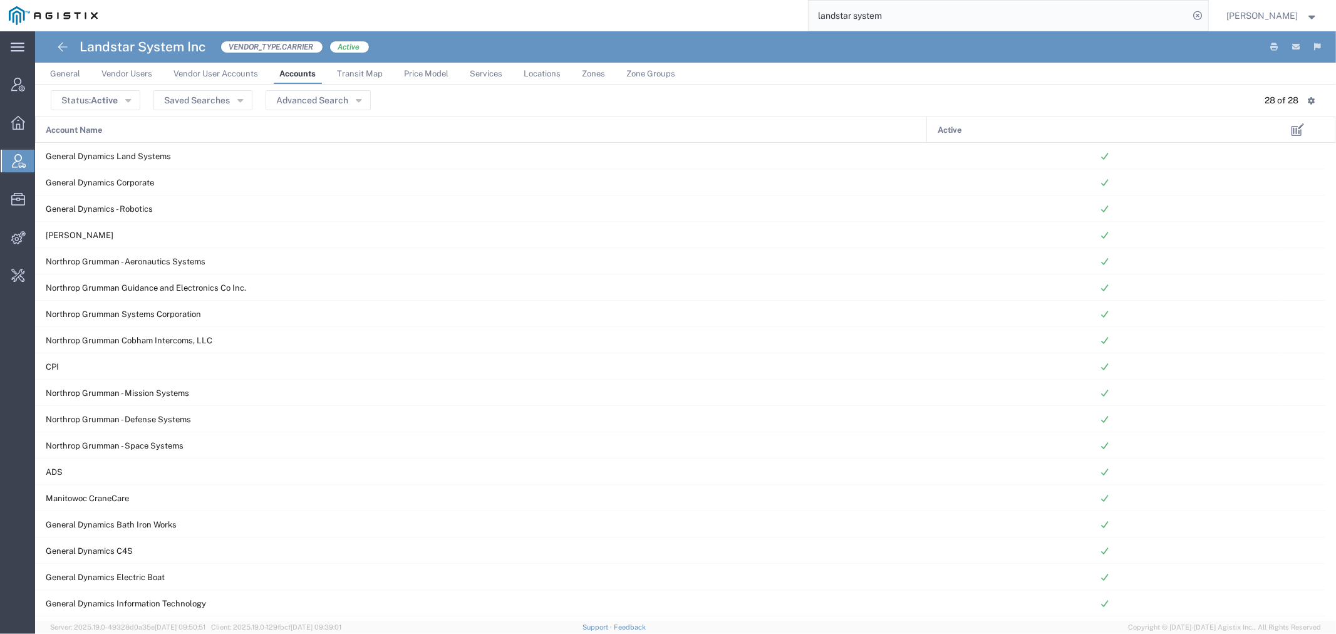
click at [434, 72] on span "Price Model" at bounding box center [426, 73] width 44 height 9
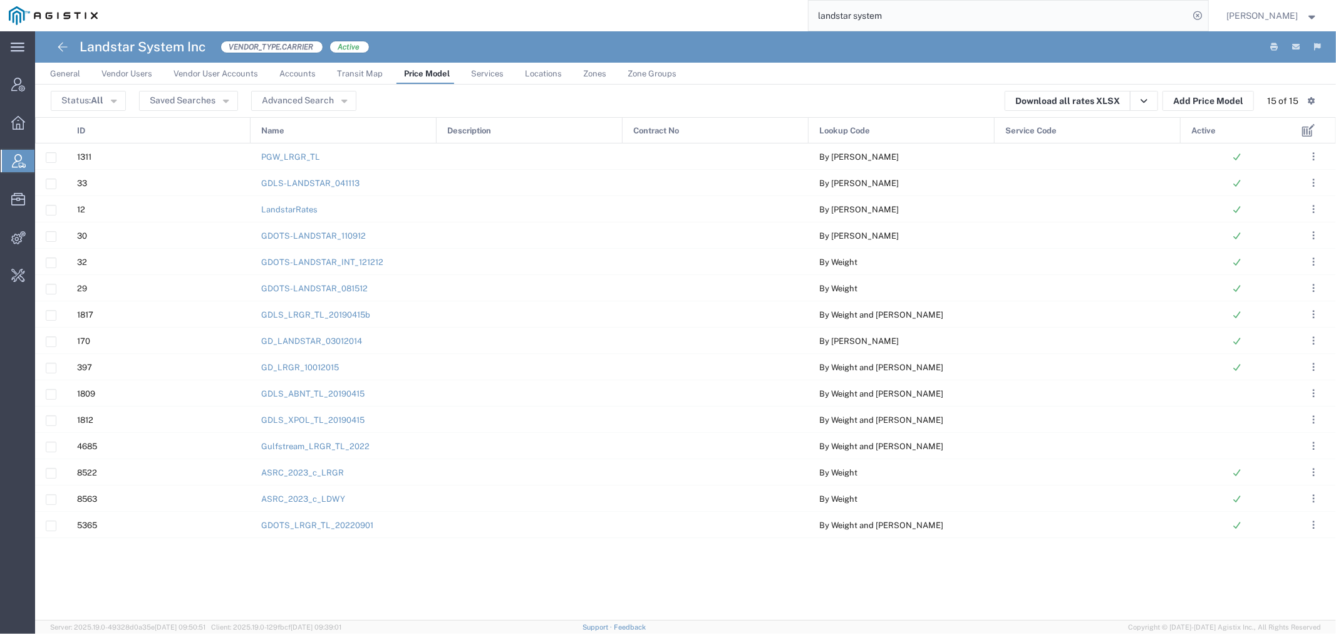
click at [486, 71] on span "Services" at bounding box center [487, 73] width 33 height 9
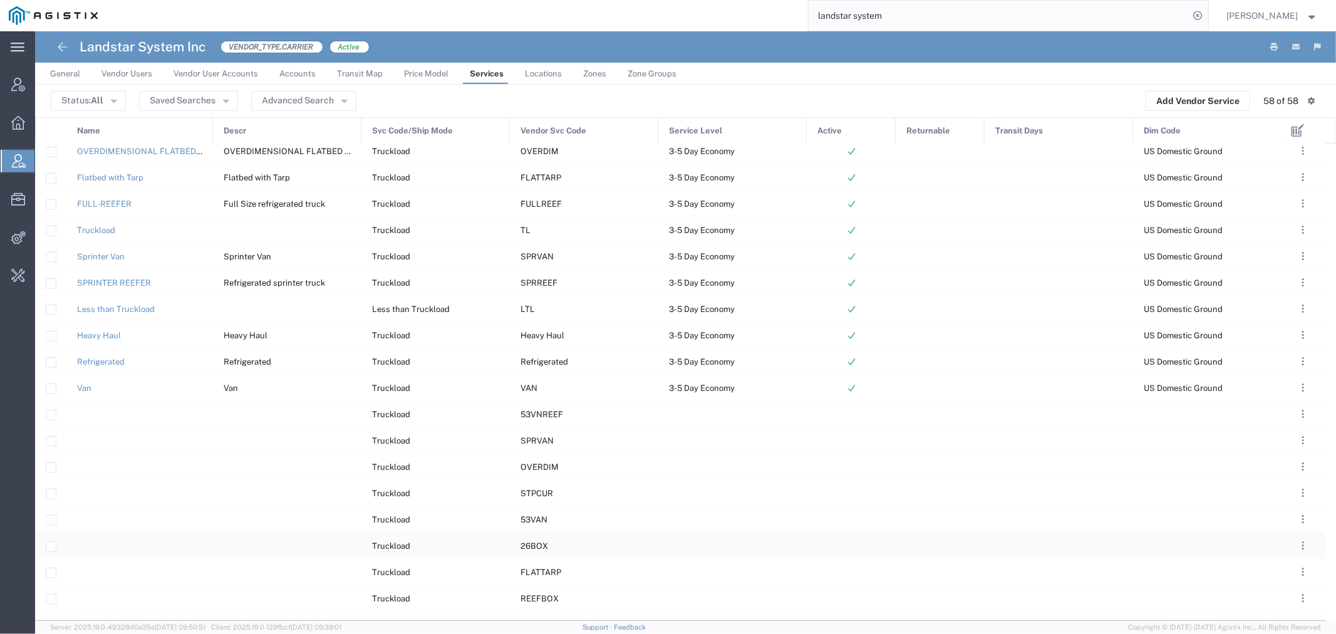
scroll to position [1024, 0]
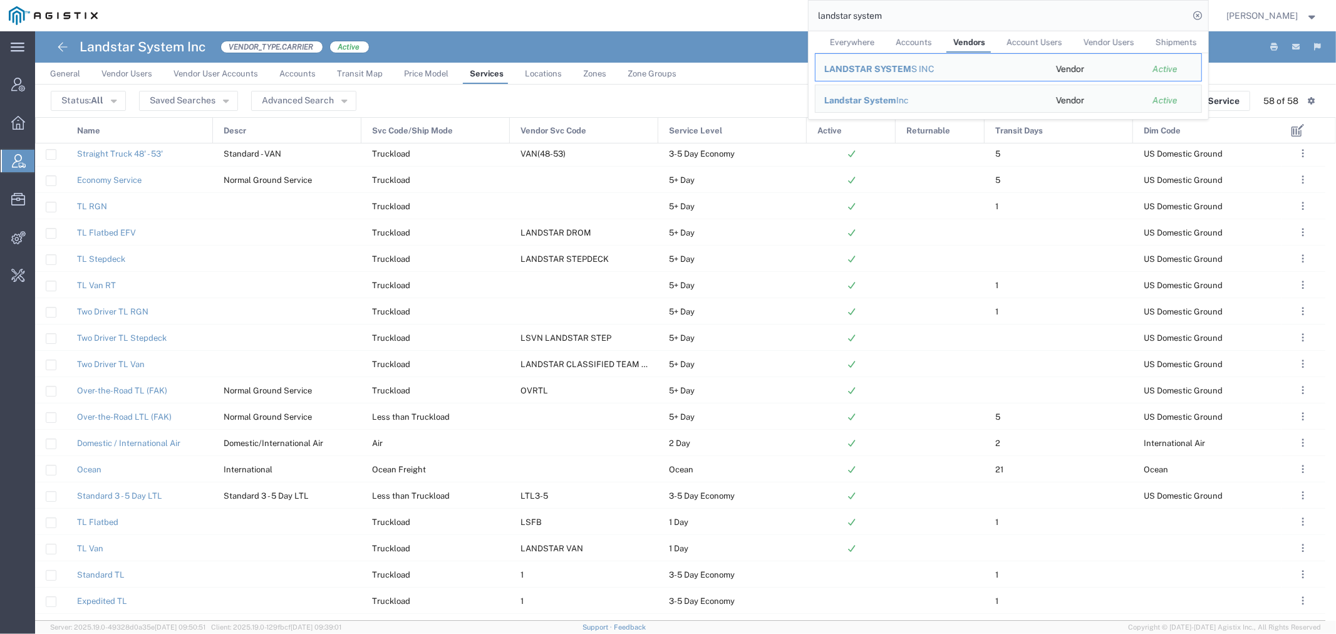
drag, startPoint x: 941, startPoint y: 9, endPoint x: 748, endPoint y: 10, distance: 193.0
click at [748, 10] on div "landstar system Everywhere Accounts Vendors Account Users Vendor Users Shipment…" at bounding box center [658, 15] width 1102 height 31
click at [606, 92] on div "Status: All Active All Inactive Saved Searches Advanced Search Add Vendor Servi…" at bounding box center [686, 101] width 1270 height 20
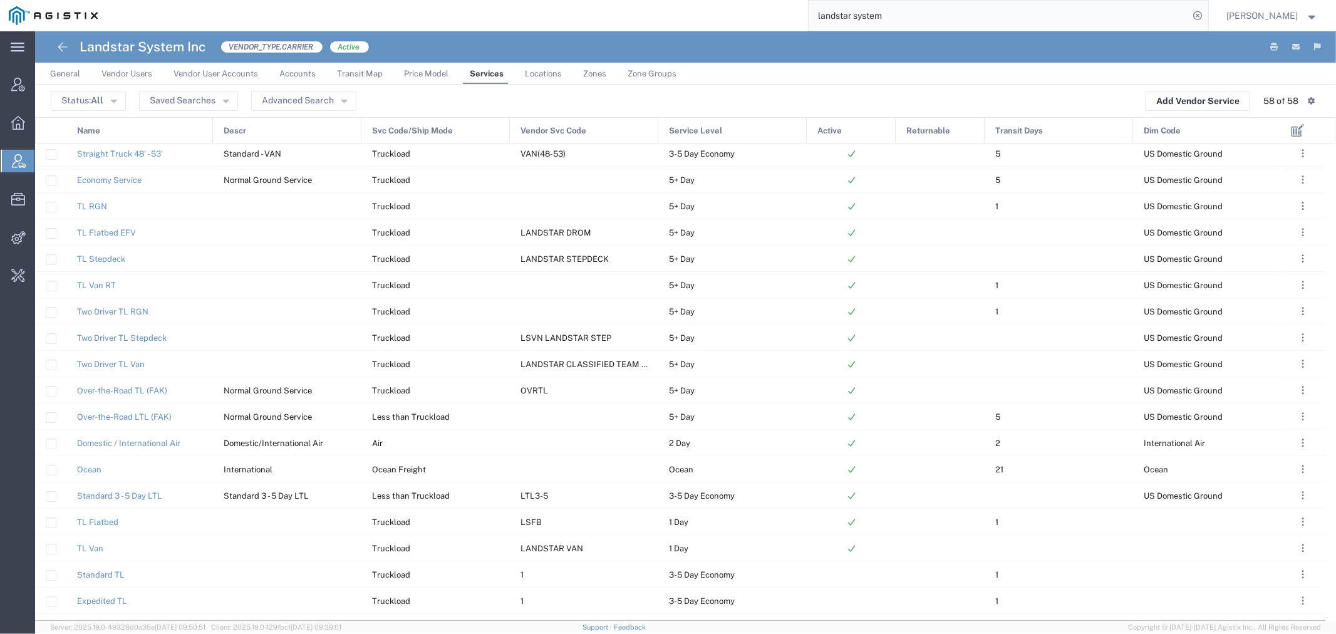
click at [96, 125] on span "Name" at bounding box center [88, 131] width 23 height 26
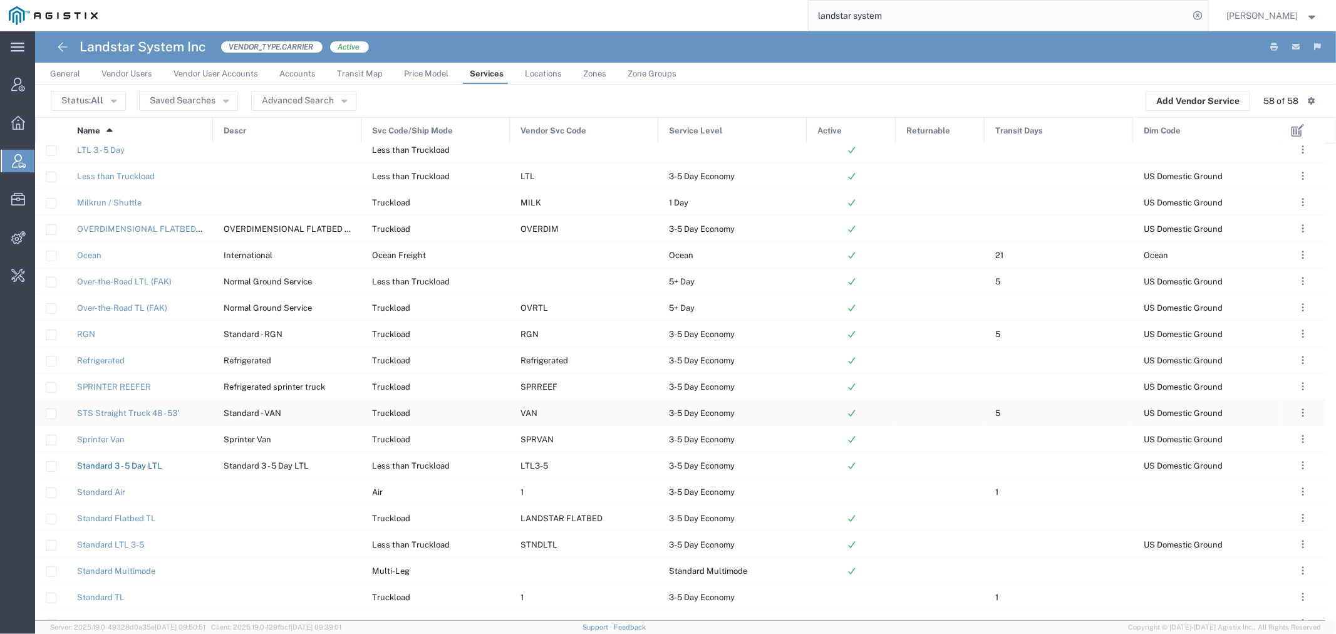
scroll to position [487, 0]
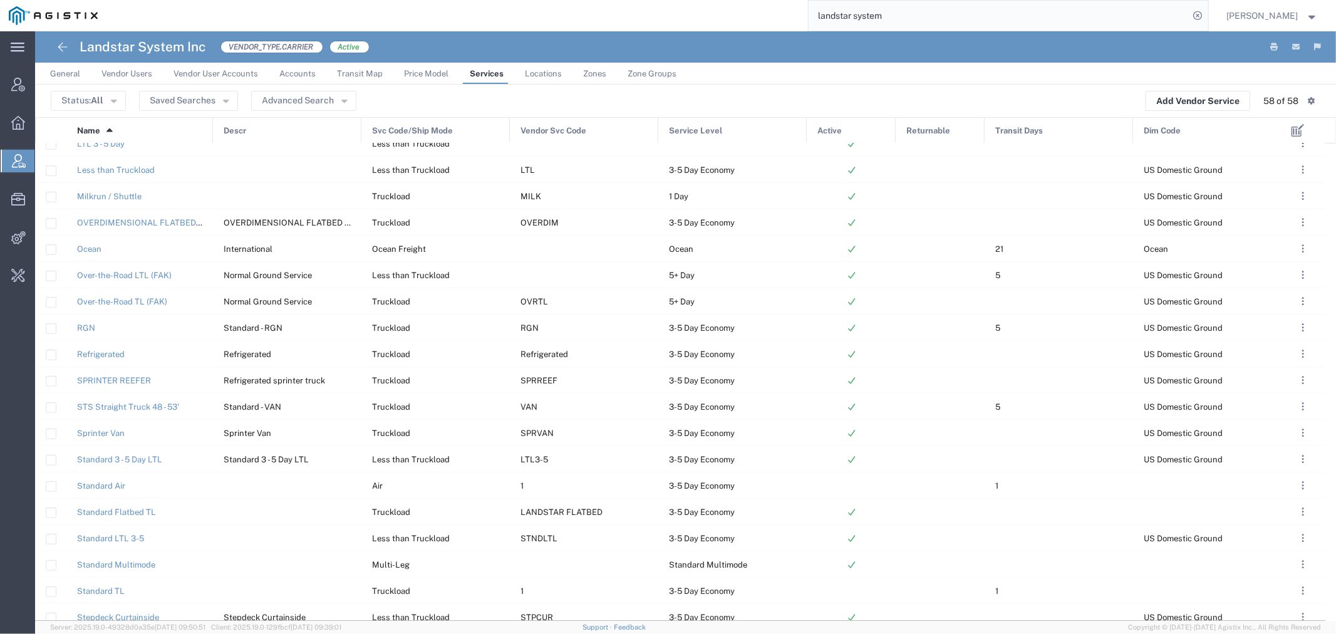
drag, startPoint x: 778, startPoint y: 7, endPoint x: 661, endPoint y: 13, distance: 117.3
click at [702, 7] on div "landstar system" at bounding box center [658, 15] width 1102 height 31
click at [655, 16] on div "landstar system" at bounding box center [658, 15] width 1102 height 31
drag, startPoint x: 940, startPoint y: 19, endPoint x: 638, endPoint y: -9, distance: 303.3
click at [638, 0] on html "main_menu Created with Sketch. Collapse Menu Account Manager Overview Vendor Ma…" at bounding box center [668, 317] width 1336 height 634
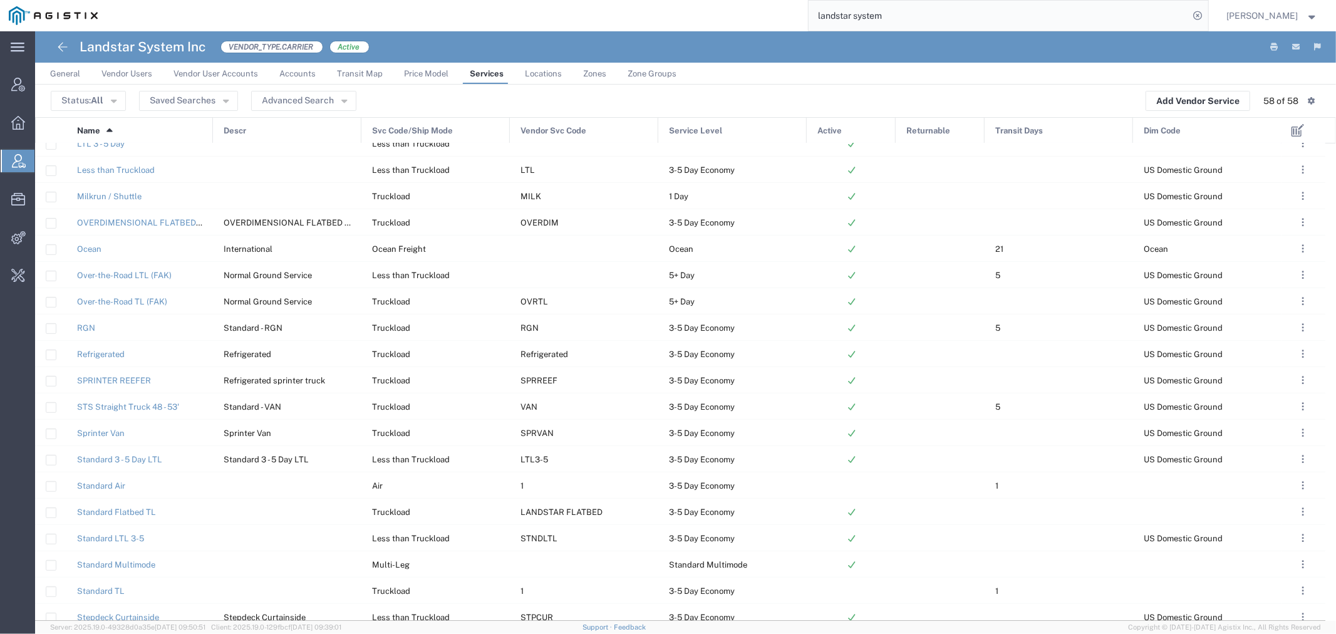
paste input "56611836"
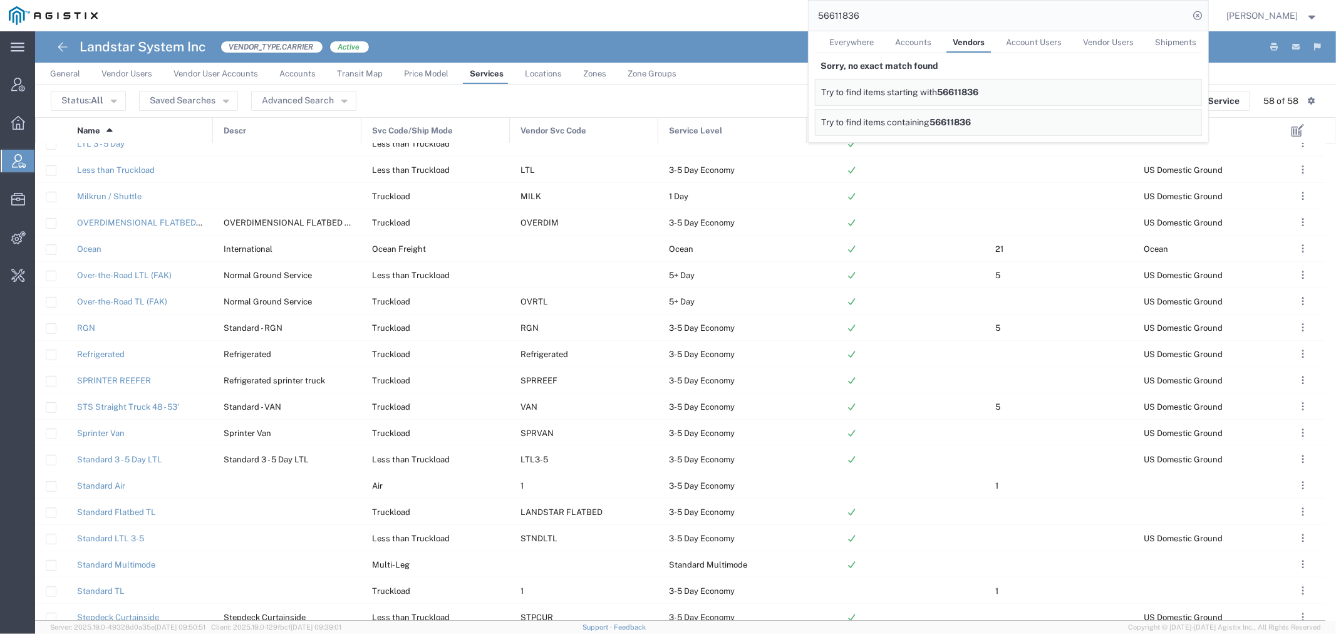
click at [872, 38] on span "Everywhere" at bounding box center [852, 42] width 44 height 9
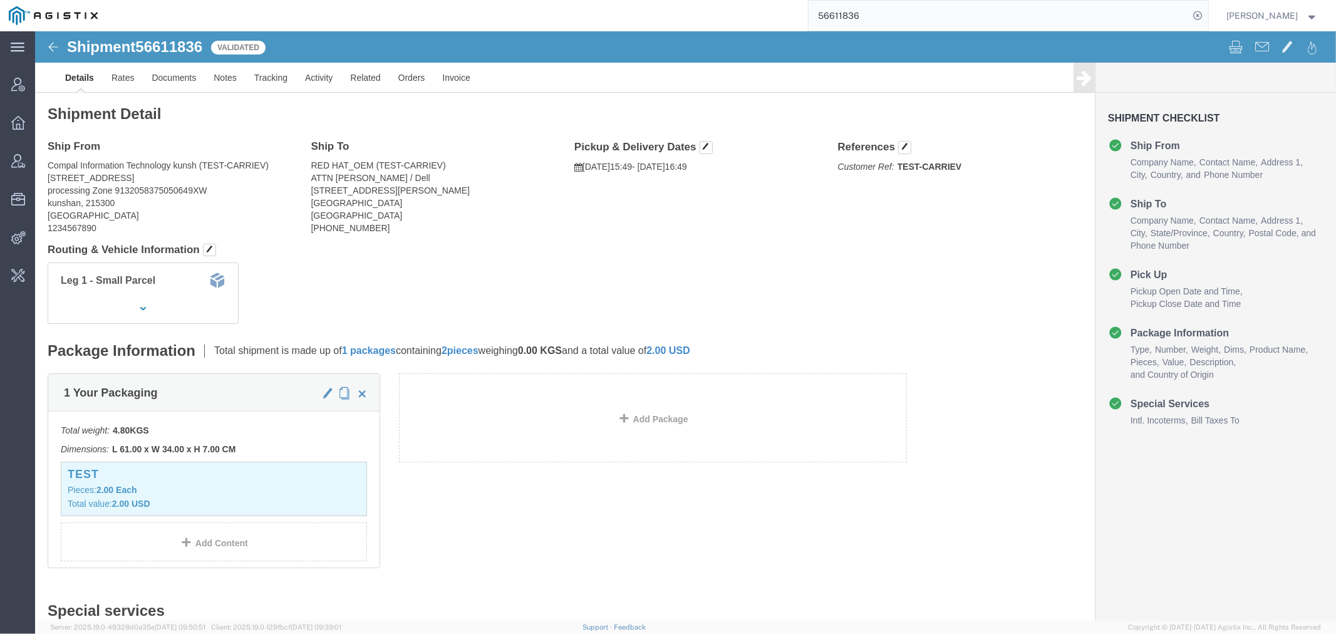
drag, startPoint x: 893, startPoint y: 17, endPoint x: 756, endPoint y: 19, distance: 136.6
click at [756, 19] on div "56611836" at bounding box center [658, 15] width 1102 height 31
click at [894, 19] on input "56611836" at bounding box center [999, 16] width 381 height 30
drag, startPoint x: 886, startPoint y: 19, endPoint x: 683, endPoint y: 21, distance: 203.0
click at [732, 21] on div "56611836" at bounding box center [658, 15] width 1102 height 31
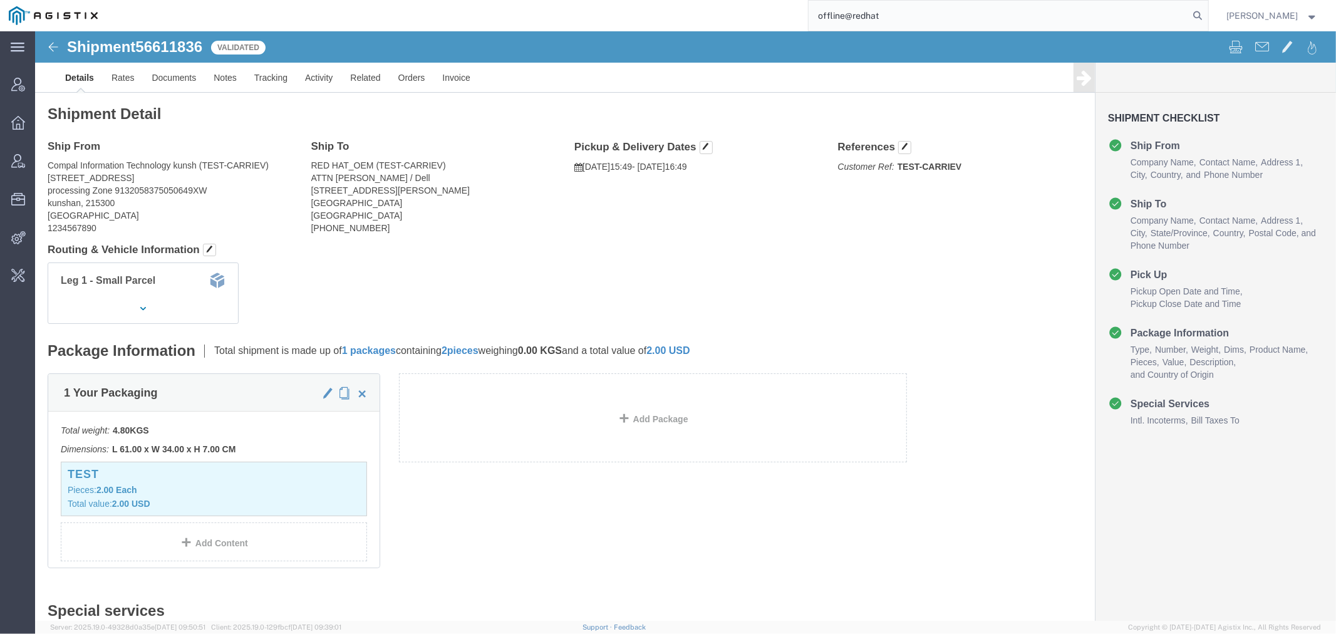
type input "offline@redhat"
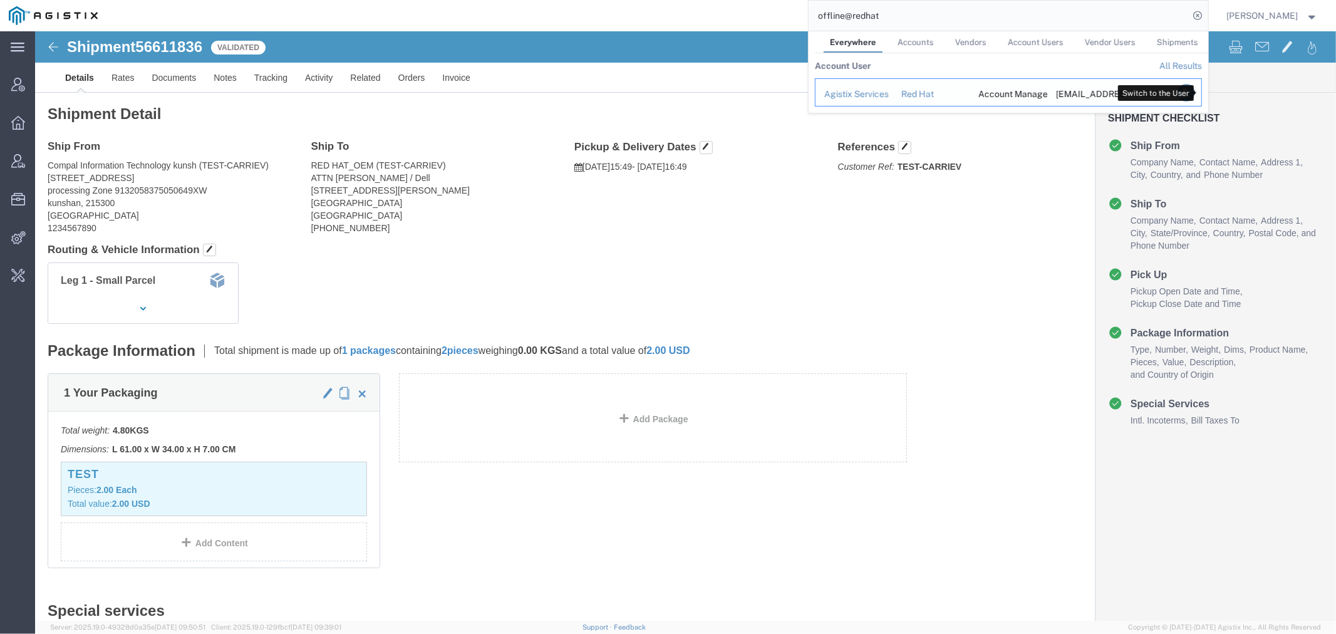
click at [1195, 92] on icon "Search Results" at bounding box center [1186, 93] width 18 height 18
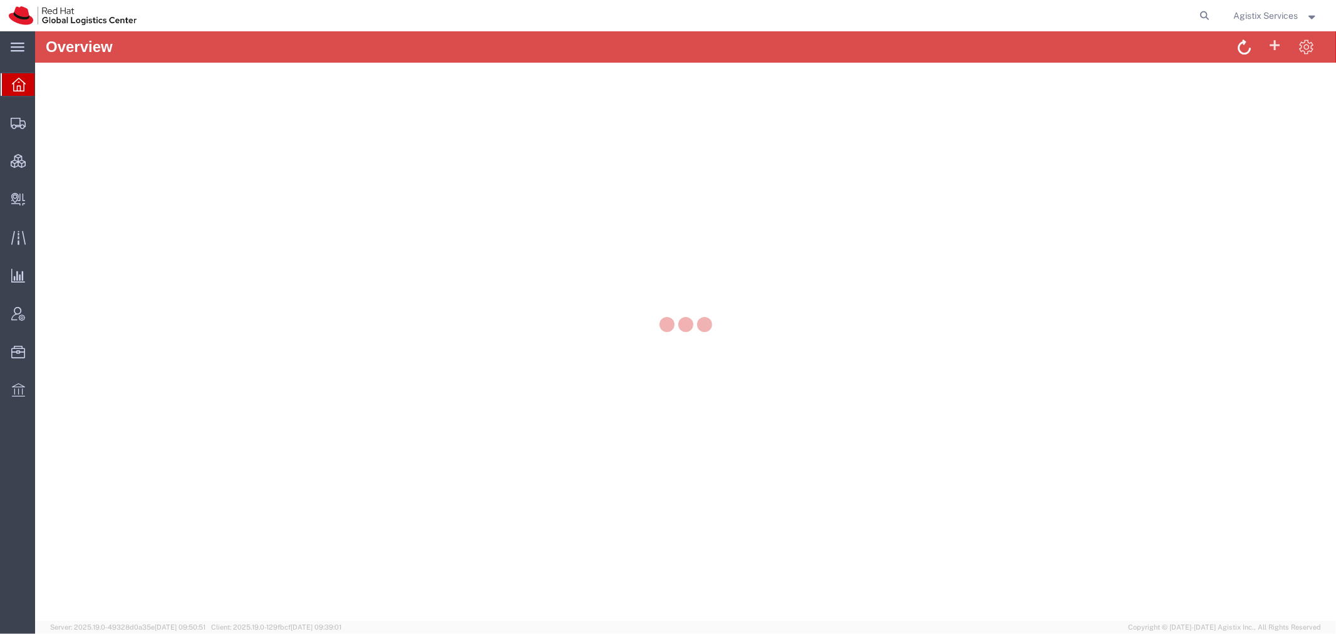
click at [1232, 41] on button at bounding box center [1243, 47] width 23 height 26
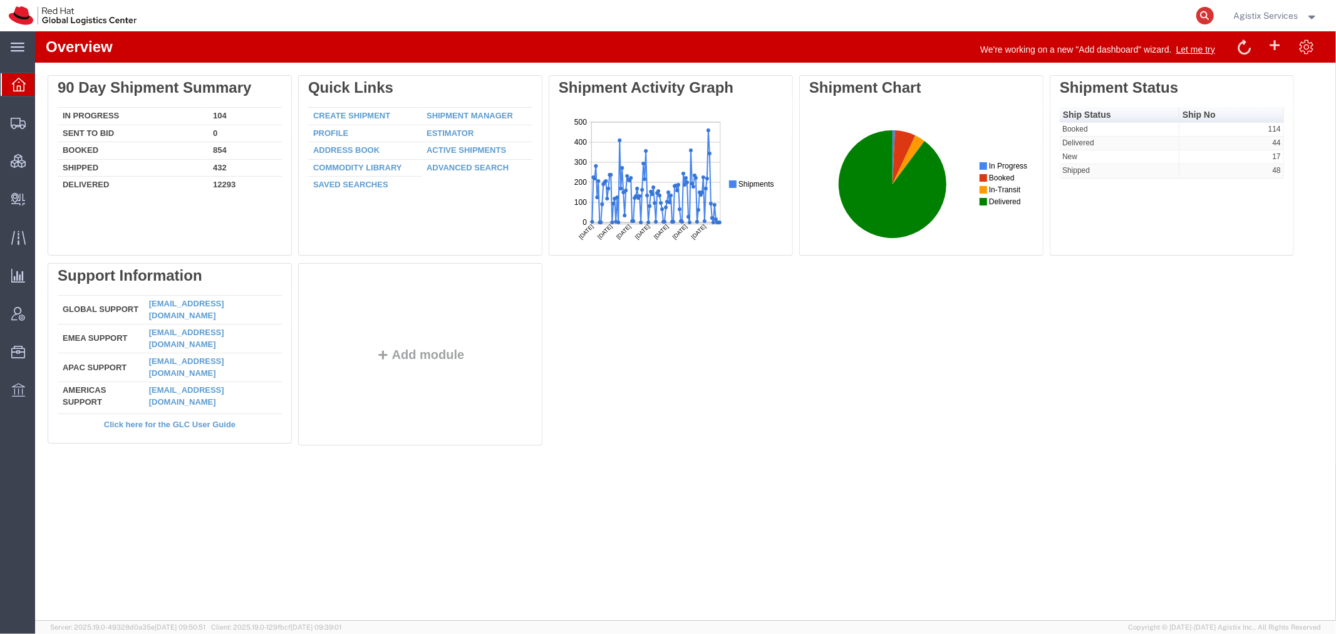
click at [1206, 19] on icon at bounding box center [1206, 16] width 18 height 18
paste input "56611836"
type input "56611836"
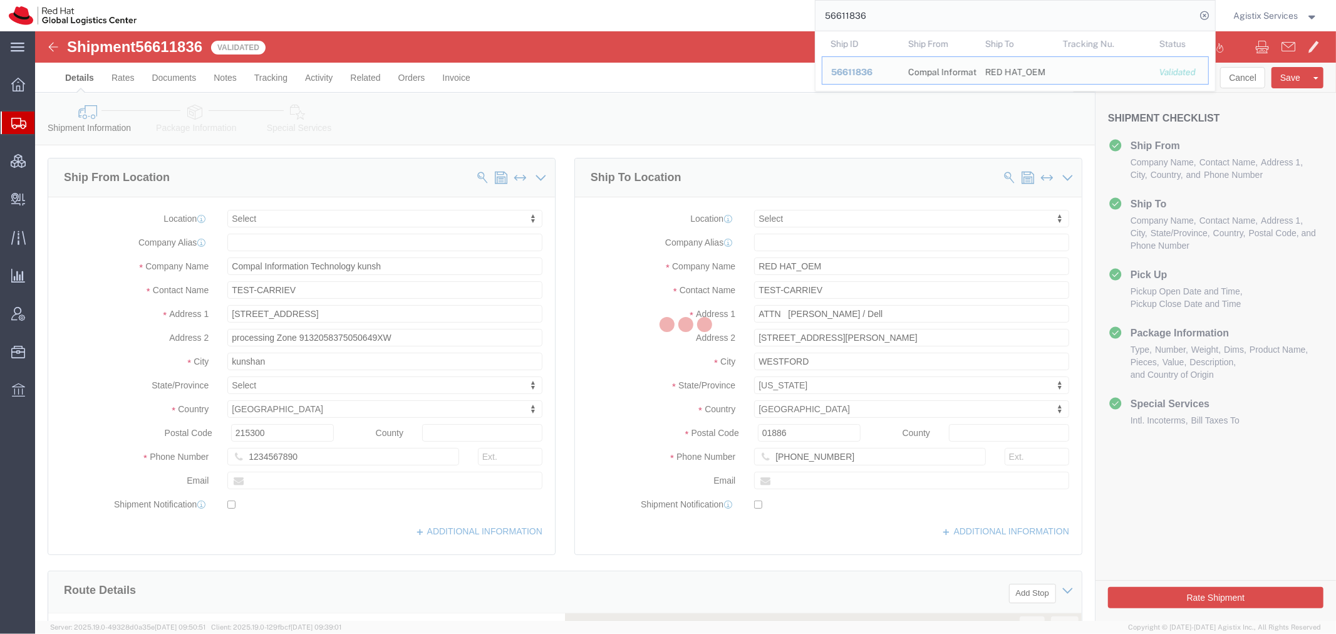
select select
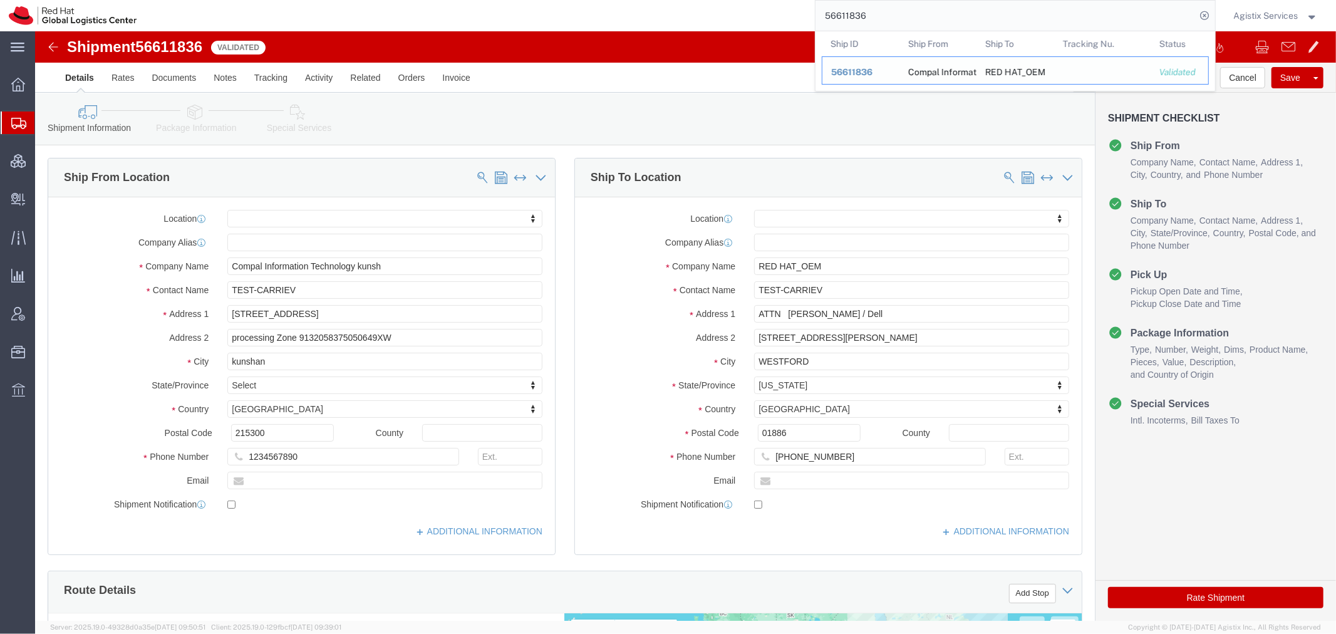
click at [850, 67] on span "56611836" at bounding box center [851, 72] width 41 height 10
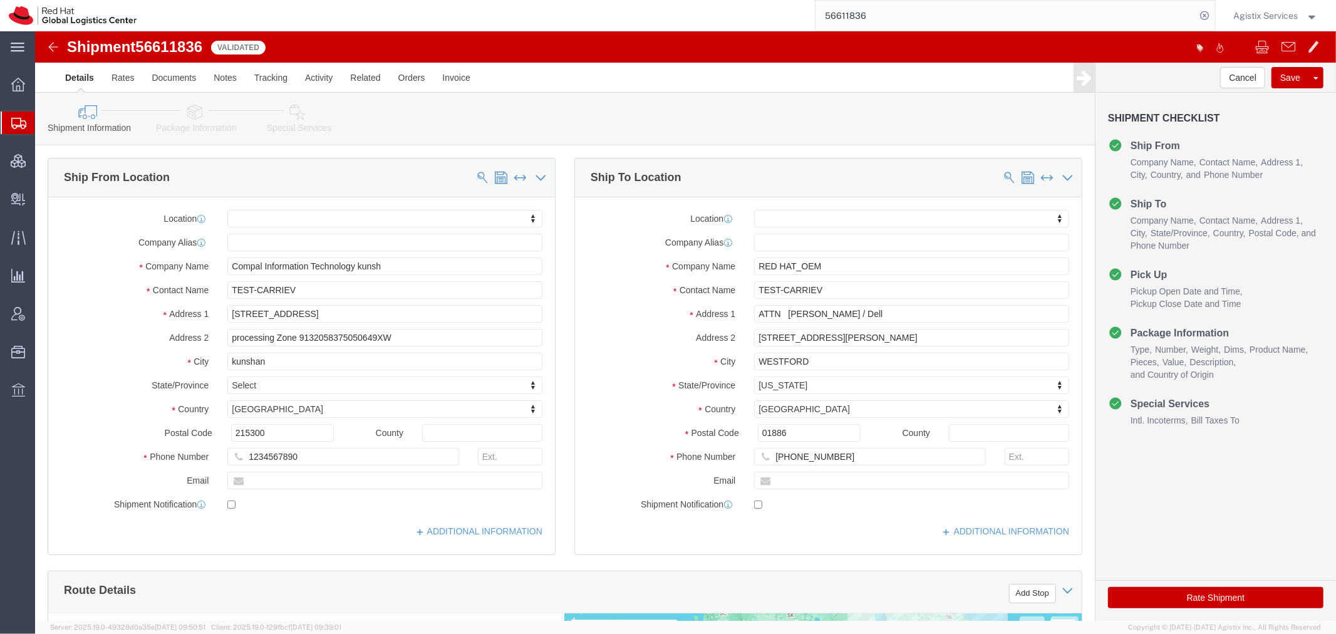
click icon
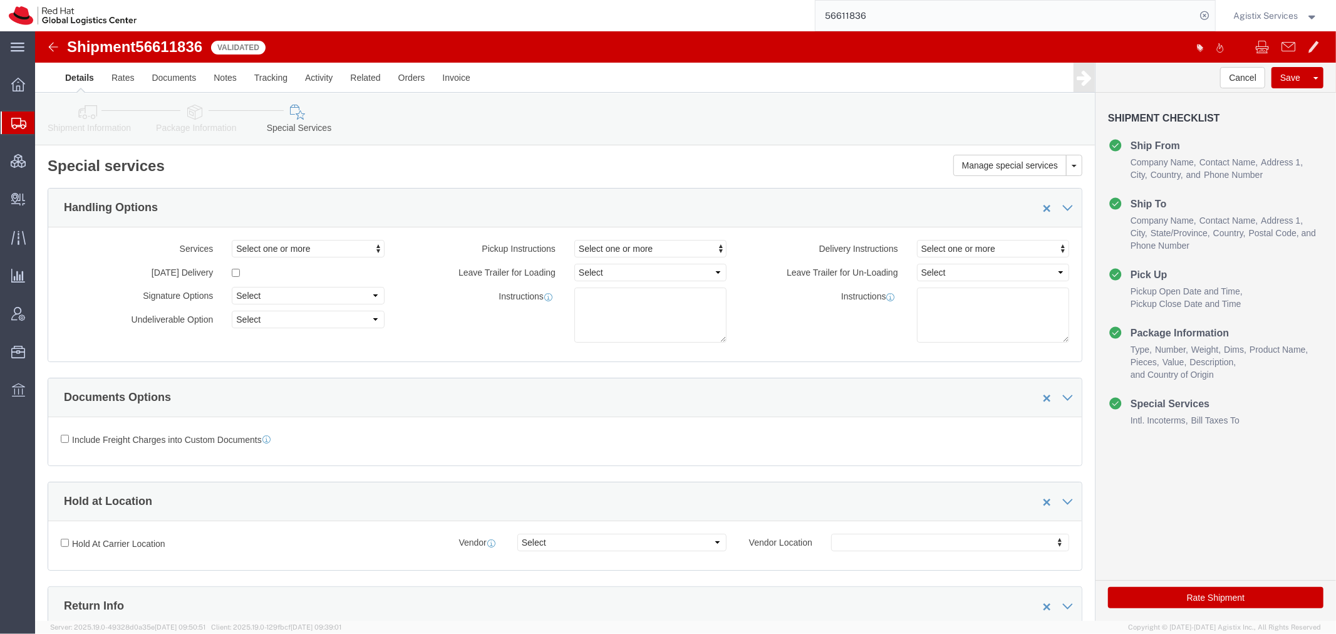
click button "Rate Shipment"
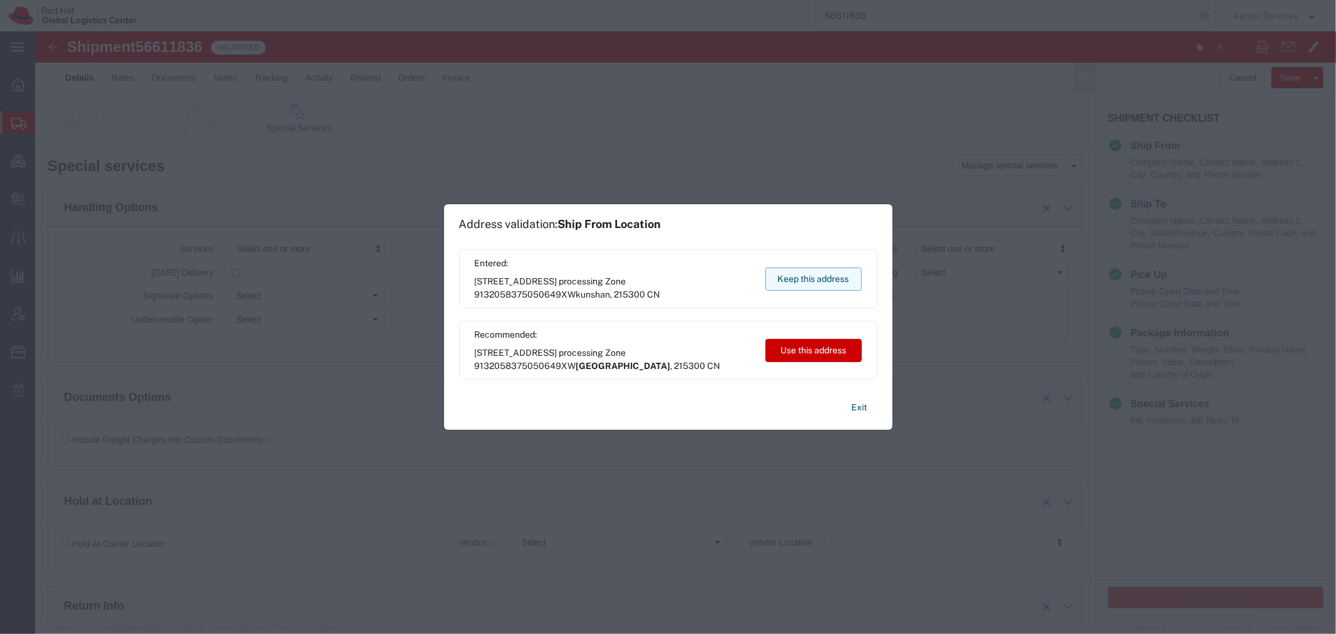
click at [841, 279] on button "Keep this address" at bounding box center [814, 279] width 96 height 23
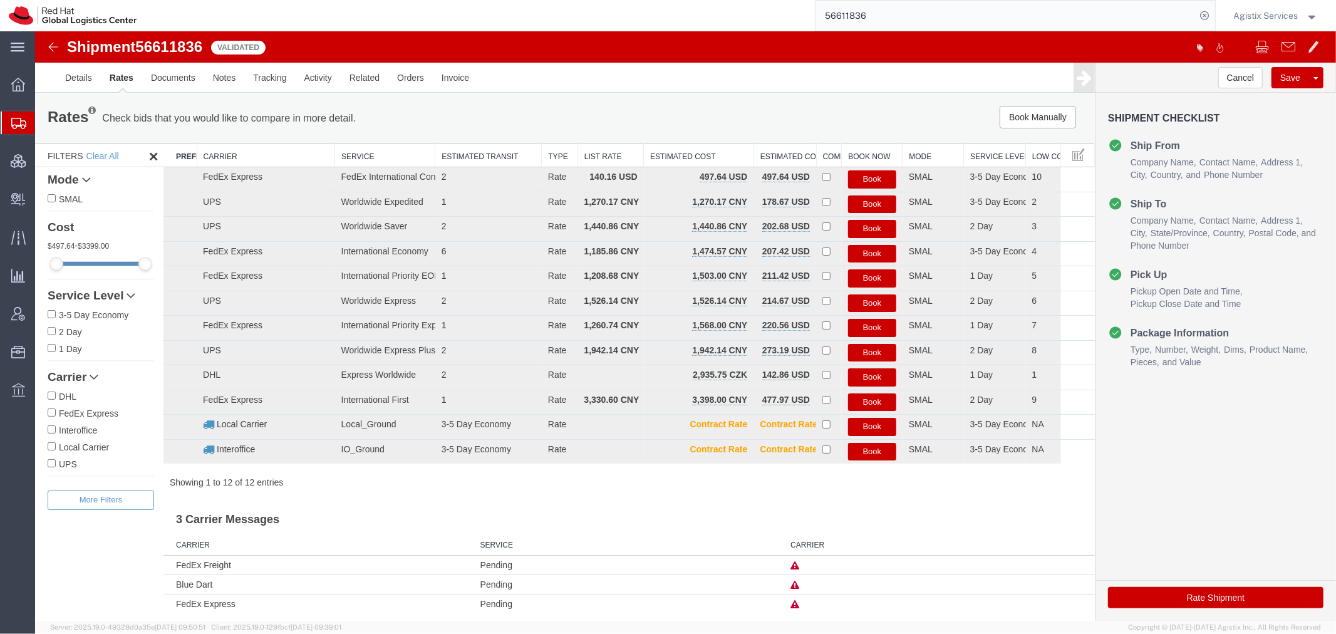
click at [174, 44] on span "56611836" at bounding box center [168, 46] width 67 height 17
click at [179, 48] on span "56611836" at bounding box center [168, 46] width 67 height 17
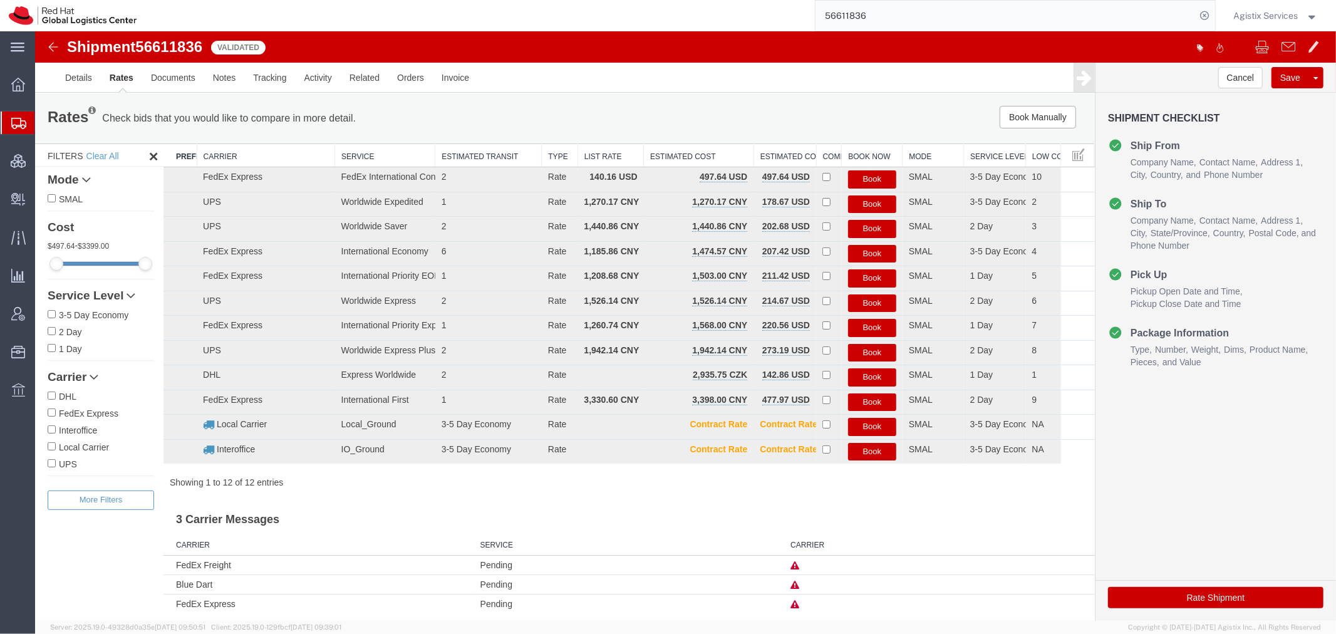
click at [181, 49] on span "56611836" at bounding box center [168, 46] width 67 height 17
copy span "56611836"
click at [148, 36] on div "Shipment 56611836 12 of 12 Validated Details Rates Documents Notes Tracking Act…" at bounding box center [684, 61] width 1301 height 61
drag, startPoint x: 152, startPoint y: 45, endPoint x: 153, endPoint y: 51, distance: 6.4
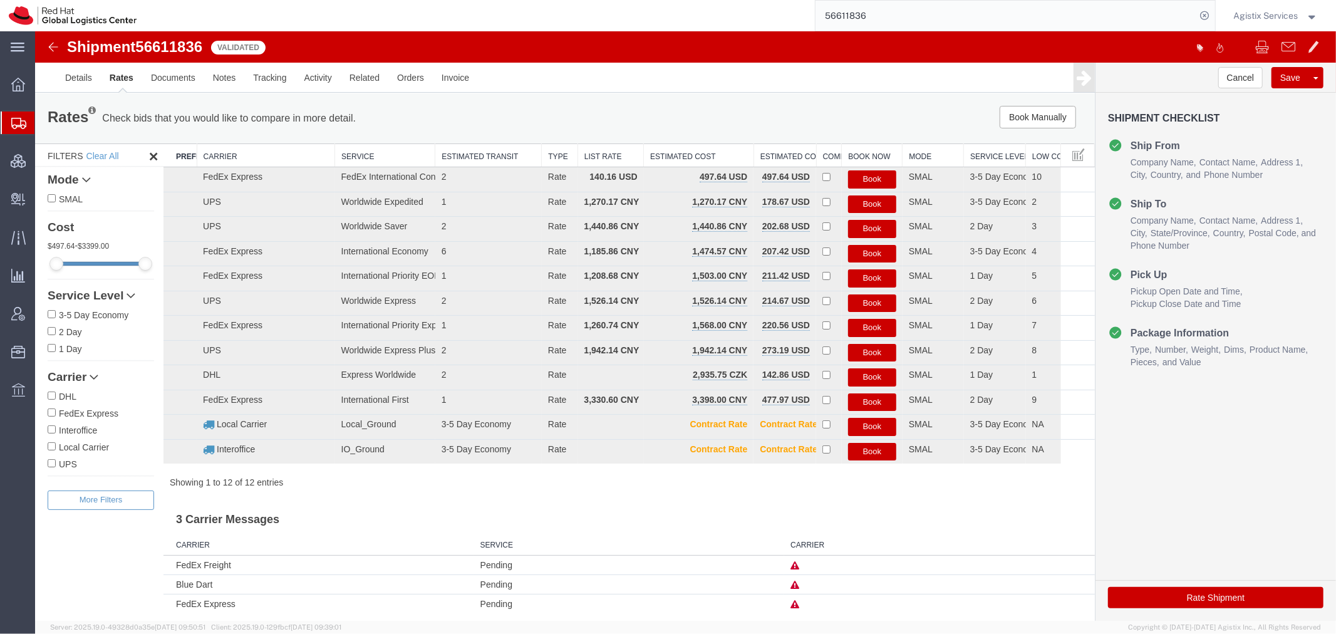
click at [153, 51] on span "56611836" at bounding box center [168, 46] width 67 height 17
copy span "56611836"
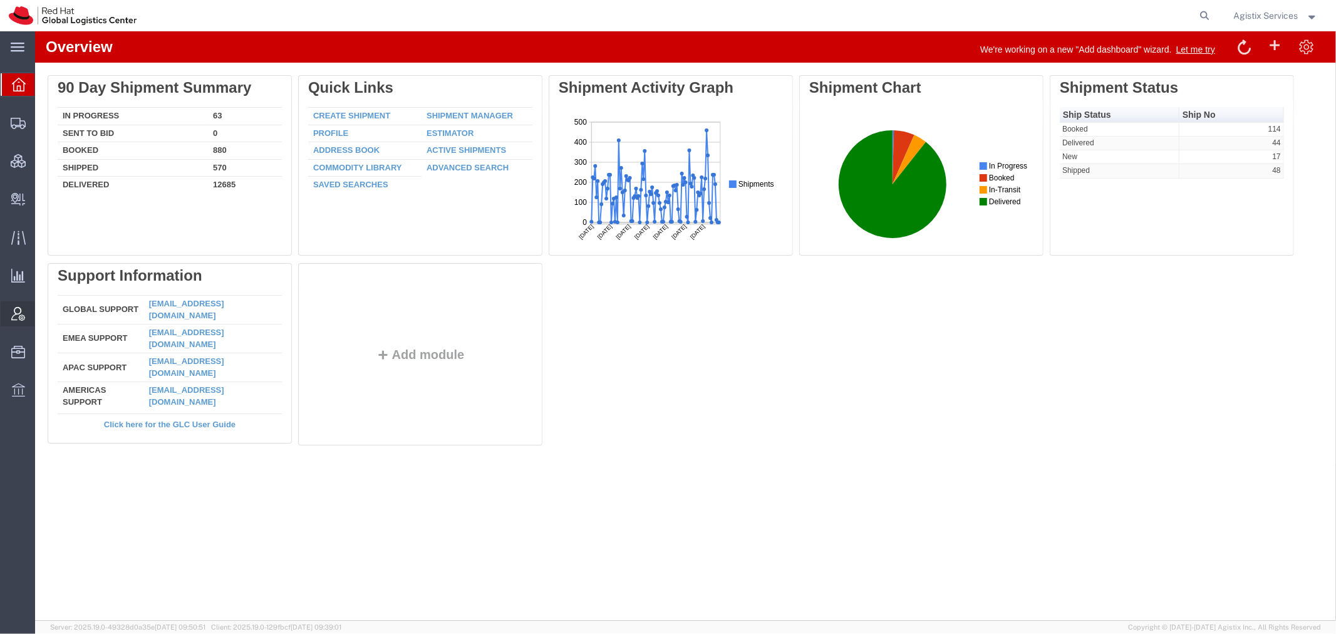
click at [43, 309] on span "Account Admin" at bounding box center [38, 313] width 9 height 25
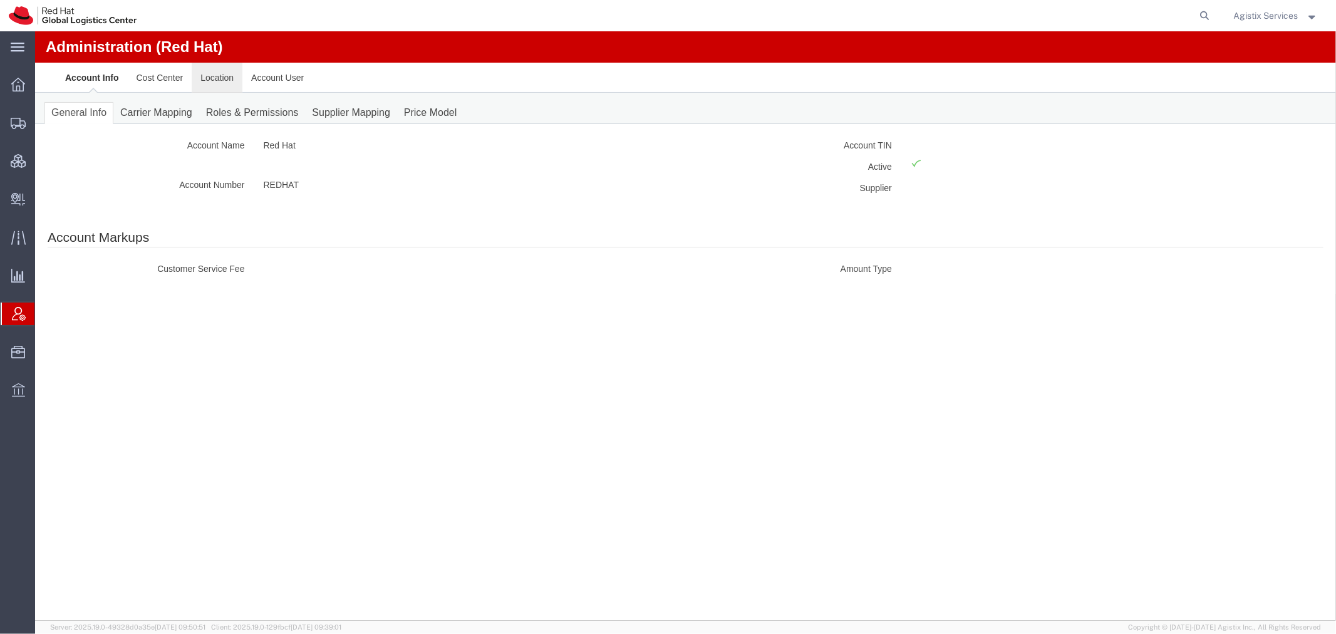
click at [203, 76] on link "Location" at bounding box center [216, 77] width 51 height 30
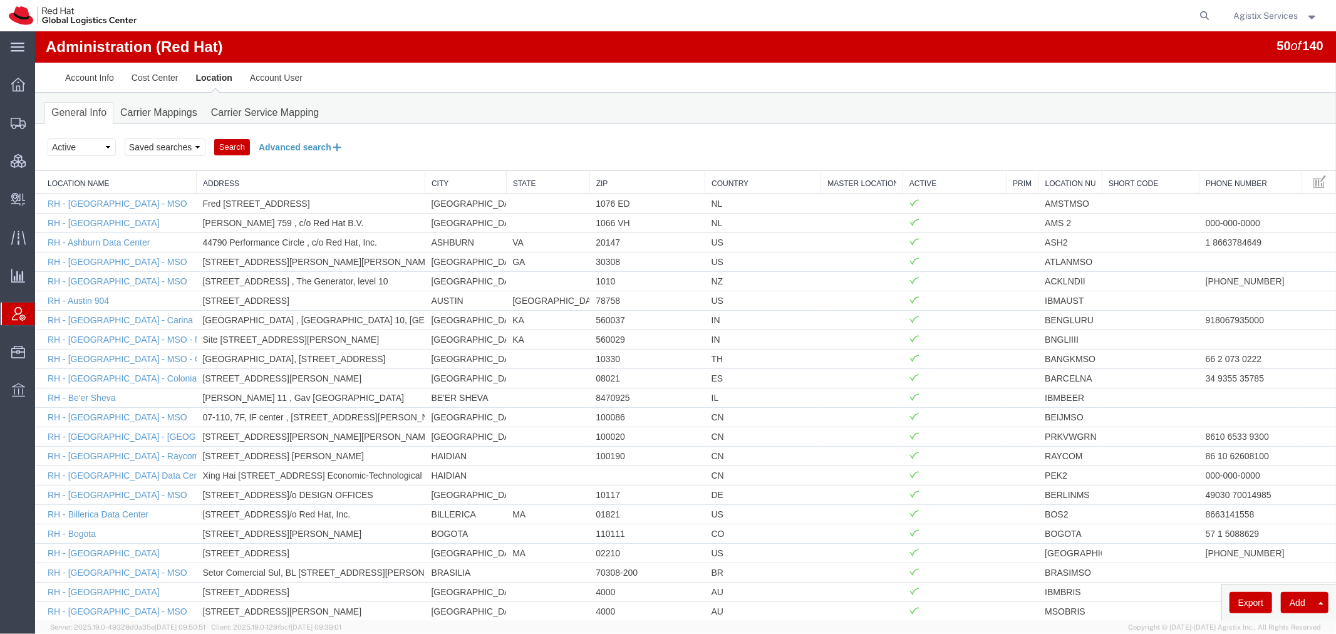
click at [274, 142] on button "Advanced search" at bounding box center [300, 146] width 102 height 21
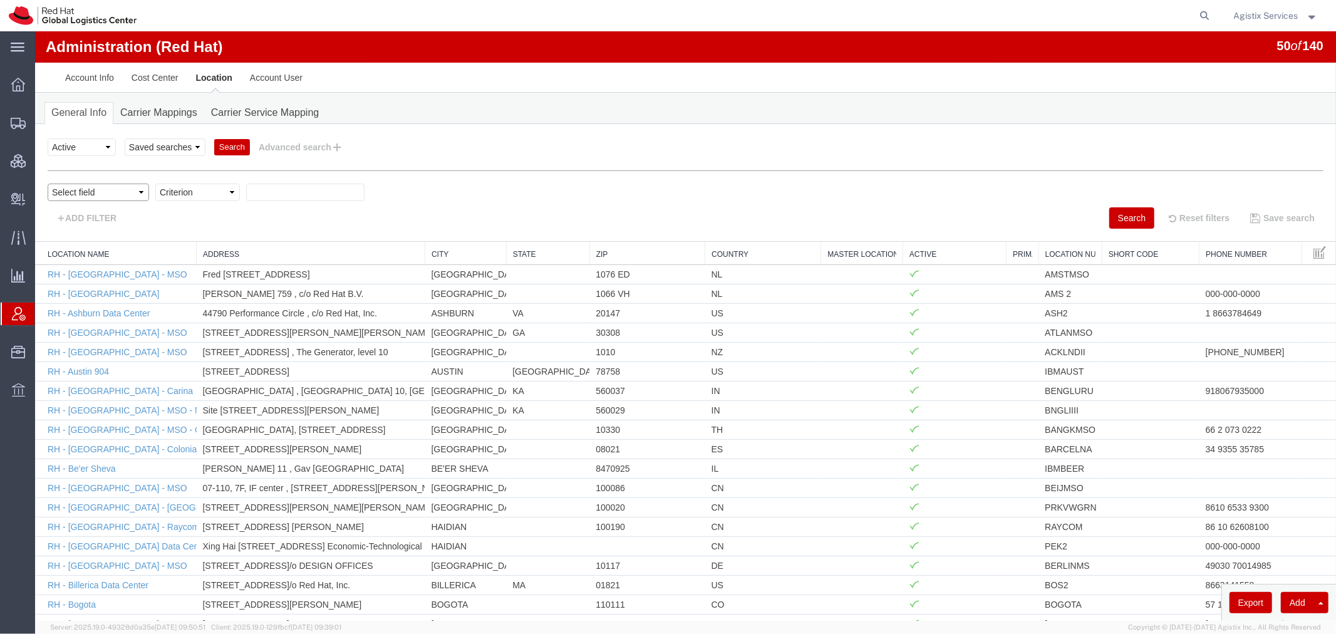
click at [100, 184] on select "Select field Address City Country County Location Name Location Num Master Loca…" at bounding box center [97, 192] width 101 height 18
select select "locationName"
click at [47, 183] on select "Select field Address City Country County Location Name Location Num Master Loca…" at bounding box center [97, 192] width 101 height 18
click at [202, 189] on select "Criterion contains does not contain is is blank is not blank starts with" at bounding box center [197, 192] width 85 height 18
click at [115, 192] on select "Select field Address City Country County Location Name Location Num Master Loca…" at bounding box center [97, 192] width 101 height 18
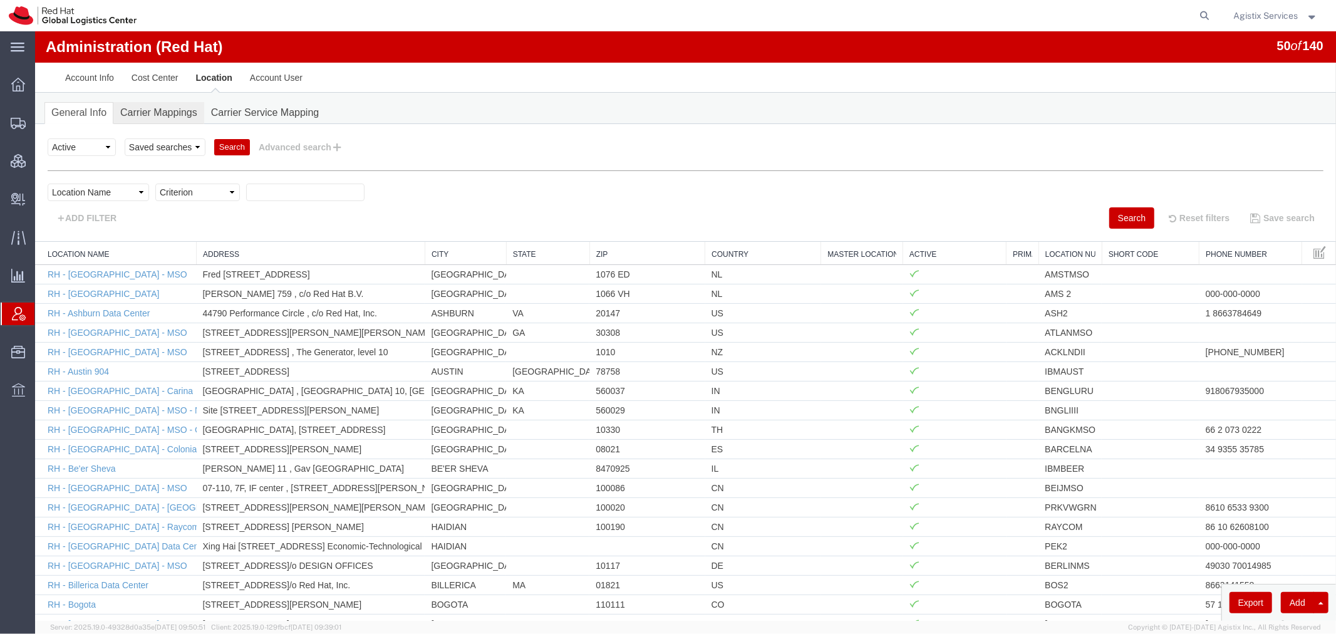
click at [148, 109] on link "Carrier Mappings" at bounding box center [158, 112] width 91 height 22
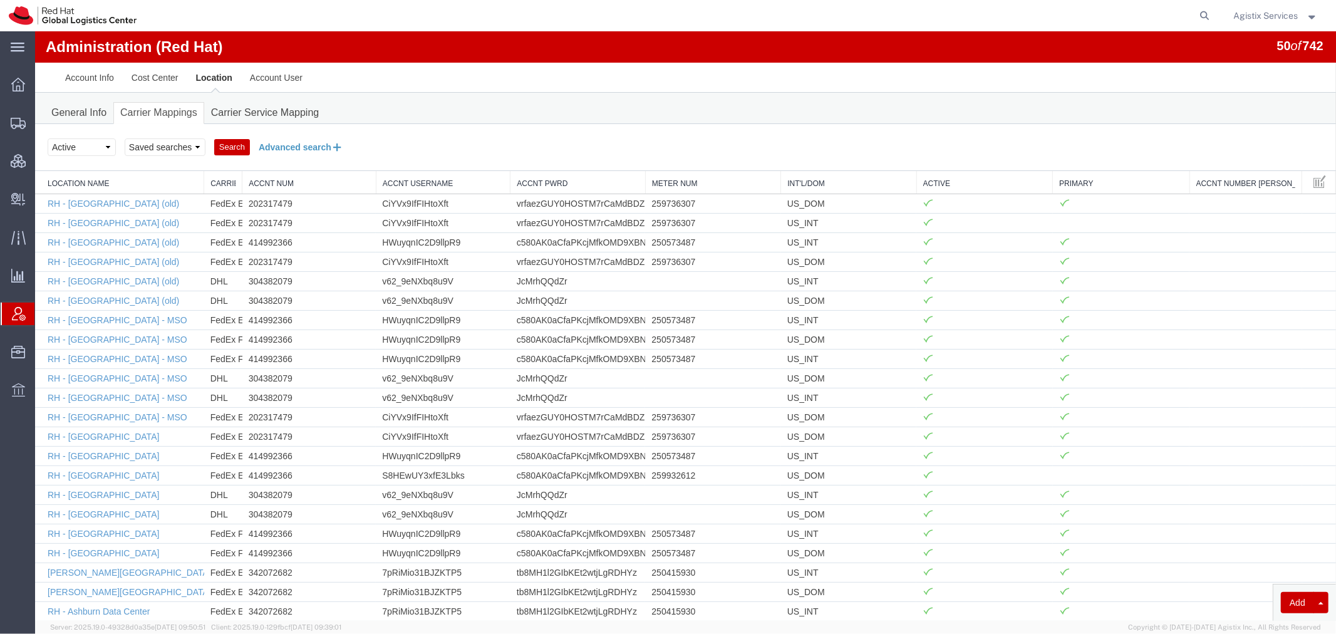
drag, startPoint x: 266, startPoint y: 146, endPoint x: 254, endPoint y: 148, distance: 12.7
click at [266, 146] on button "Advanced search" at bounding box center [300, 146] width 102 height 21
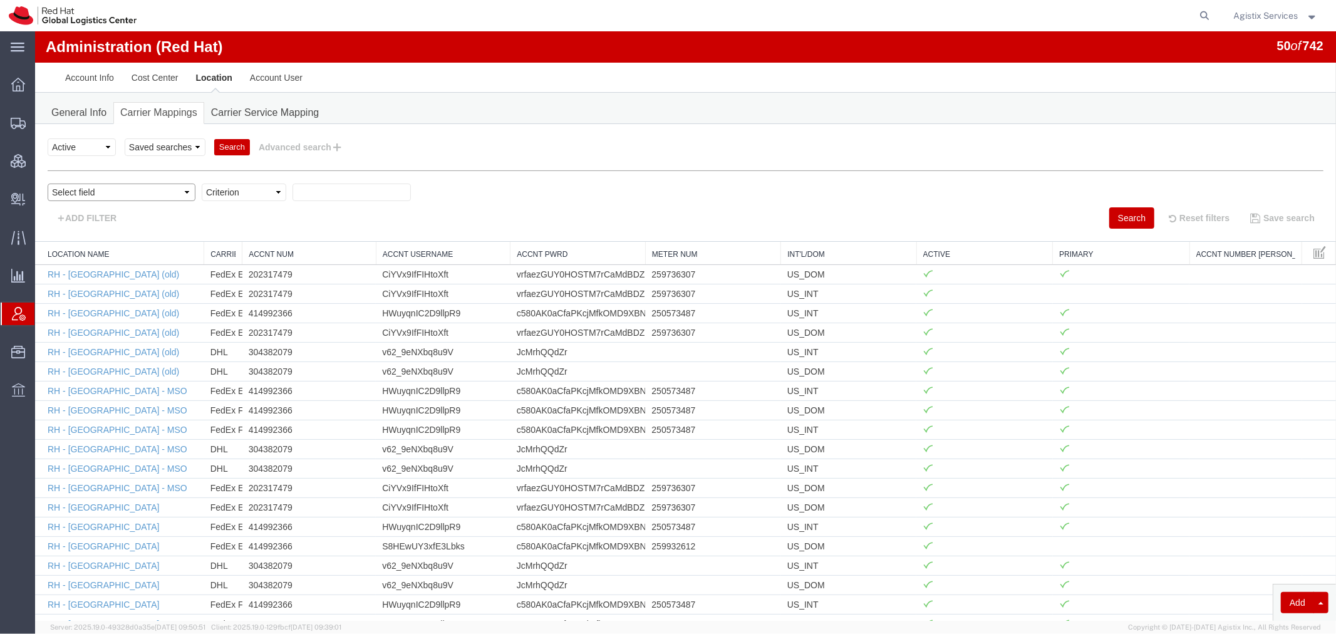
click at [97, 190] on select "Select field Accnt Num Accnt Number Alias Accnt Username Carrier Name Int'l/Dom…" at bounding box center [121, 192] width 148 height 18
select select "acctNum"
click at [47, 183] on select "Select field Accnt Num Accnt Number Alias Accnt Username Carrier Name Int'l/Dom…" at bounding box center [121, 192] width 148 height 18
drag, startPoint x: 219, startPoint y: 226, endPoint x: 184, endPoint y: 194, distance: 47.0
click at [201, 194] on select "Criterion contains does not contain is is blank is not blank starts with" at bounding box center [243, 192] width 85 height 18
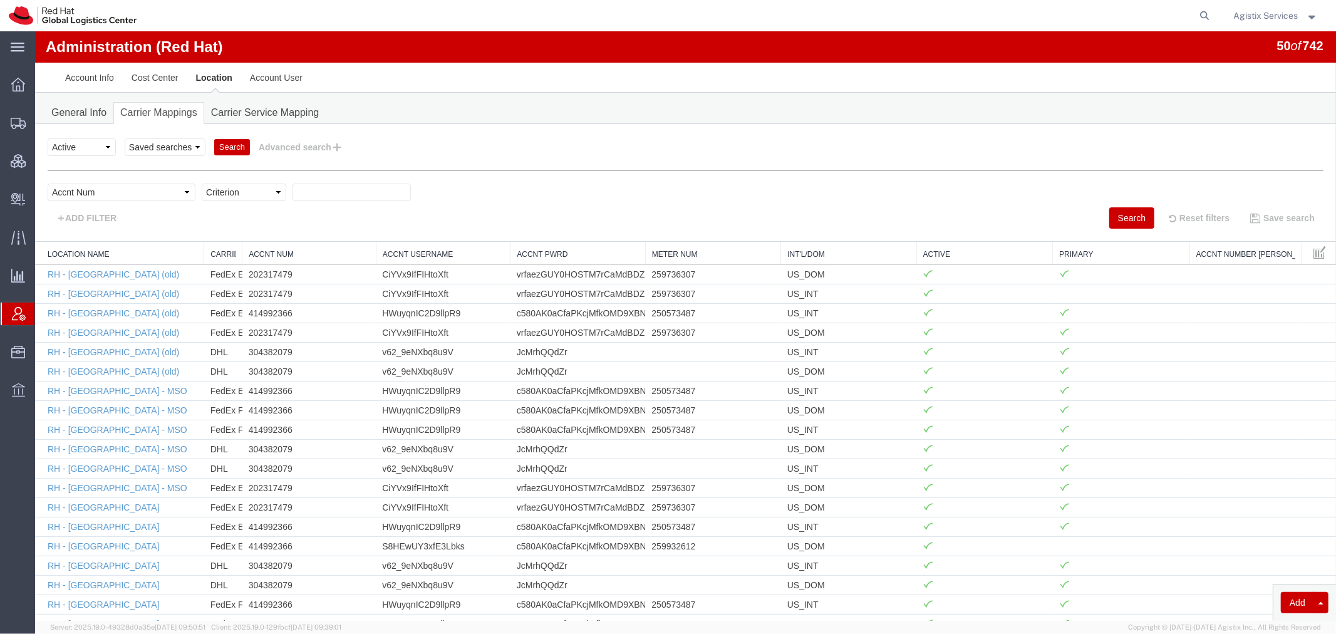
click at [201, 183] on select "Criterion contains does not contain is is blank is not blank starts with" at bounding box center [243, 192] width 85 height 18
click at [216, 188] on select "Criterion contains does not contain is is blank is not blank starts with" at bounding box center [243, 192] width 85 height 18
select select "contains"
click at [201, 183] on select "Criterion contains does not contain is is blank is not blank starts with" at bounding box center [243, 192] width 85 height 18
click at [280, 202] on div "Select field Accnt Num Accnt Number Alias Accnt Username Carrier Name Int'l/Dom…" at bounding box center [685, 195] width 1276 height 24
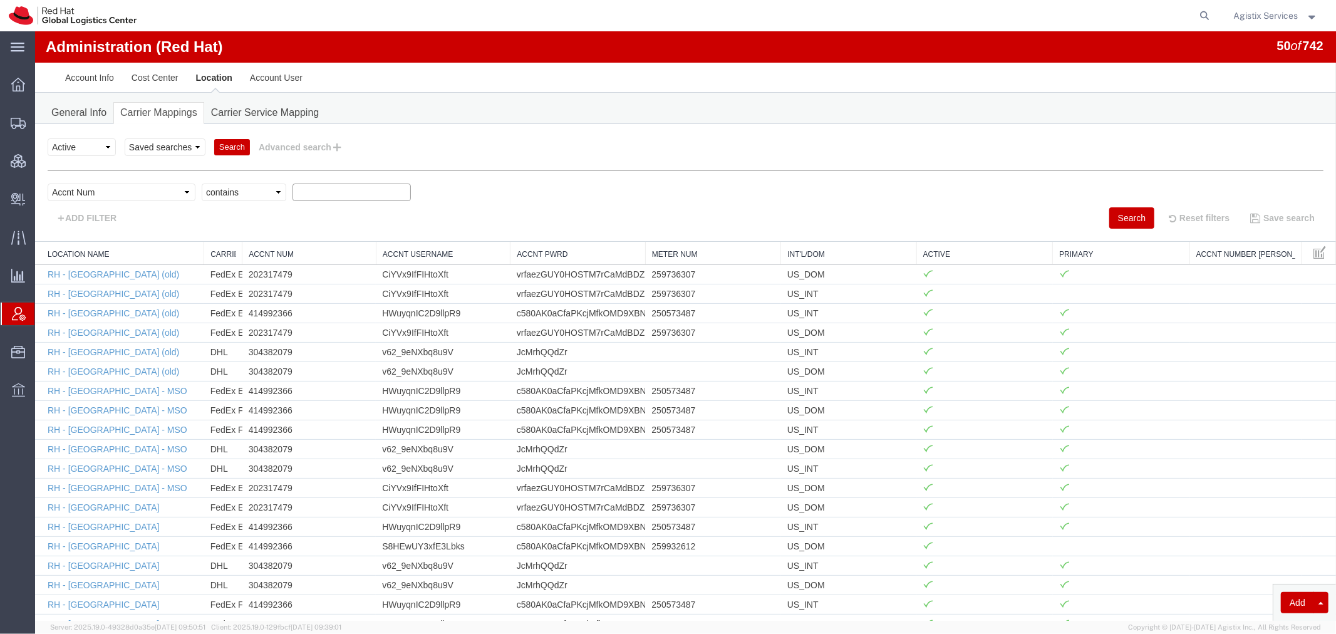
click at [293, 191] on input "text" at bounding box center [351, 192] width 118 height 18
paste input "332466526"
type input "332466526"
click at [1113, 219] on button "Search" at bounding box center [1131, 217] width 45 height 21
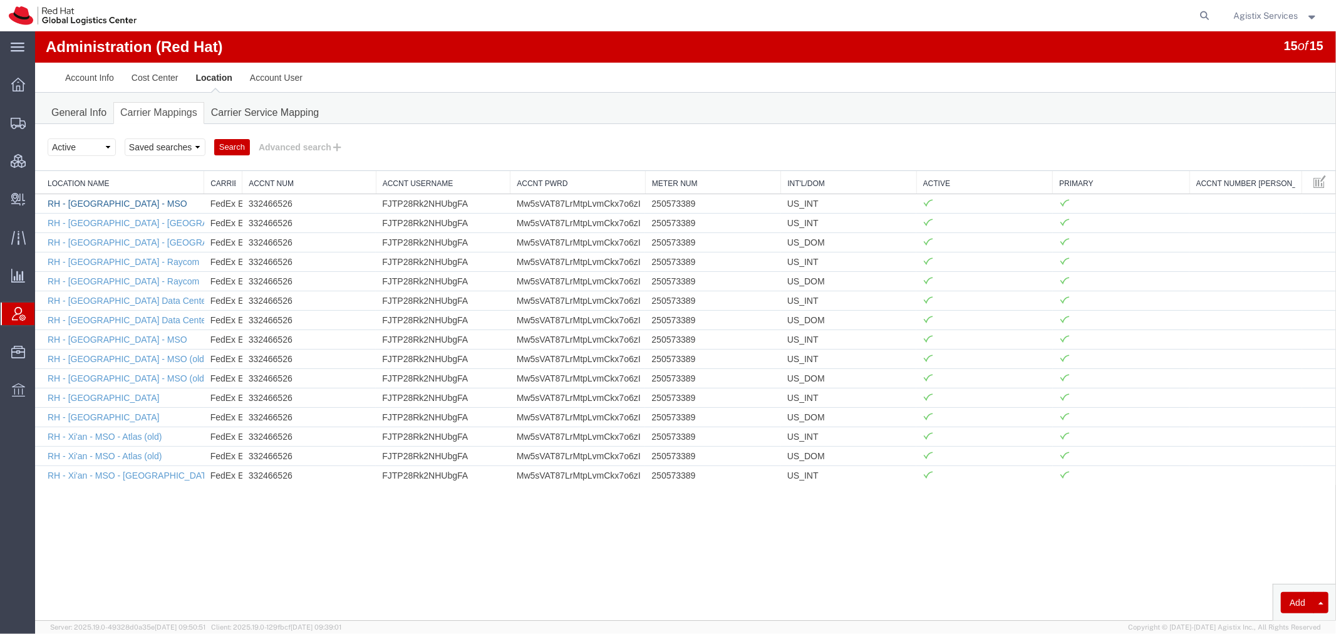
click at [90, 207] on link "RH - [GEOGRAPHIC_DATA] - MSO" at bounding box center [117, 203] width 140 height 10
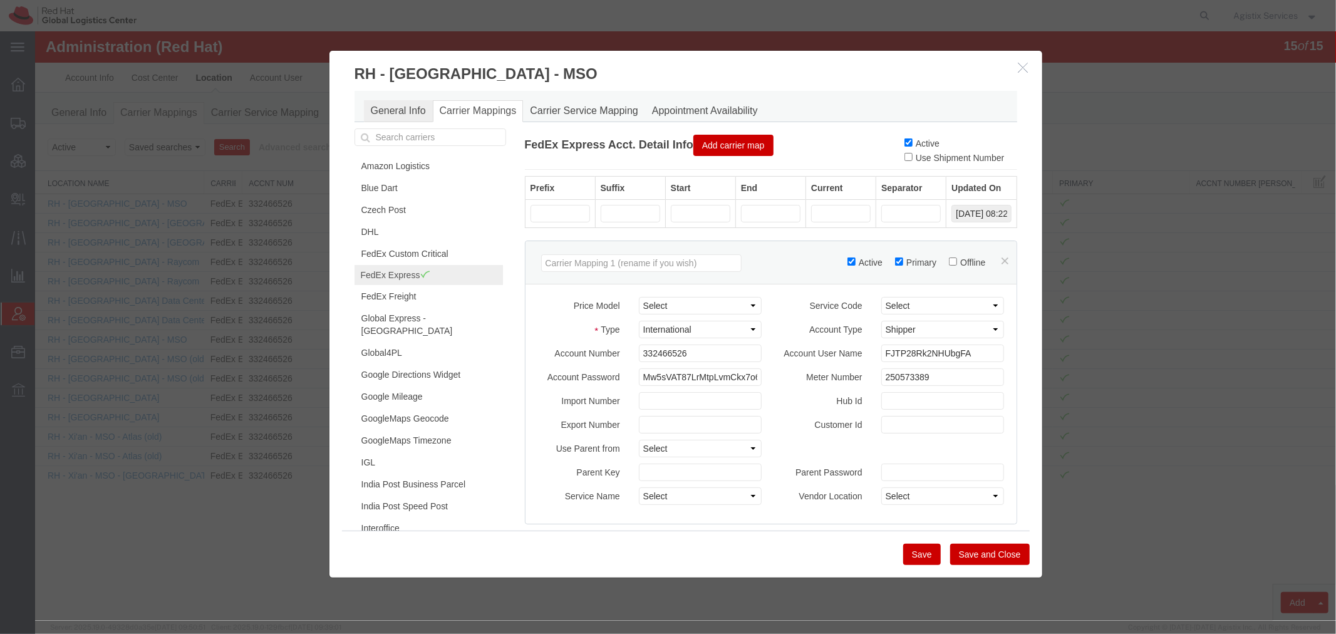
click at [374, 110] on link "General Info" at bounding box center [397, 111] width 69 height 22
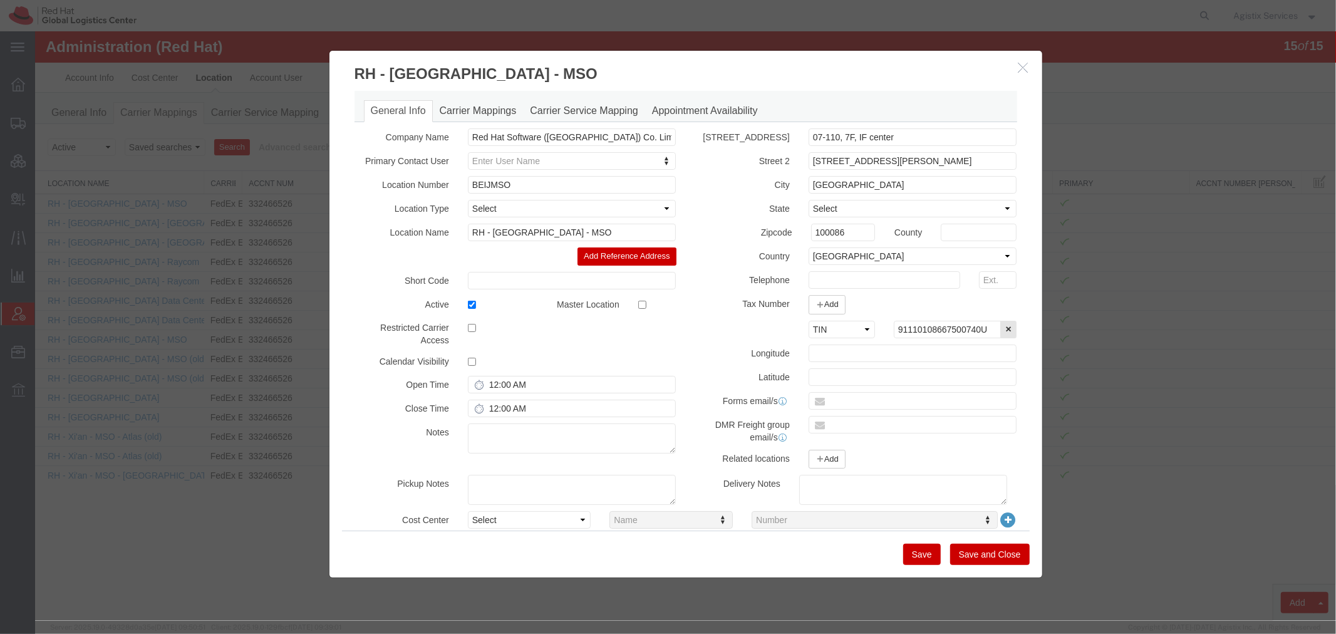
click at [1024, 66] on icon "button" at bounding box center [1023, 66] width 10 height 11
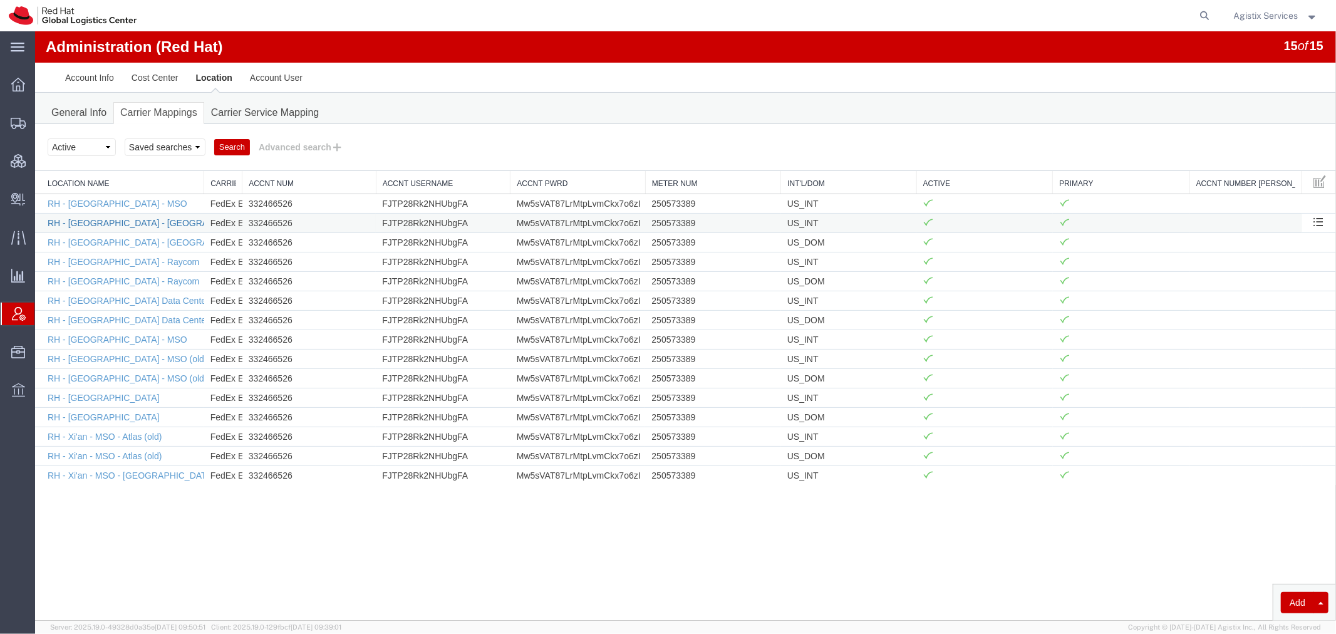
click at [108, 222] on link "RH - [GEOGRAPHIC_DATA] - [GEOGRAPHIC_DATA]" at bounding box center [152, 222] width 211 height 10
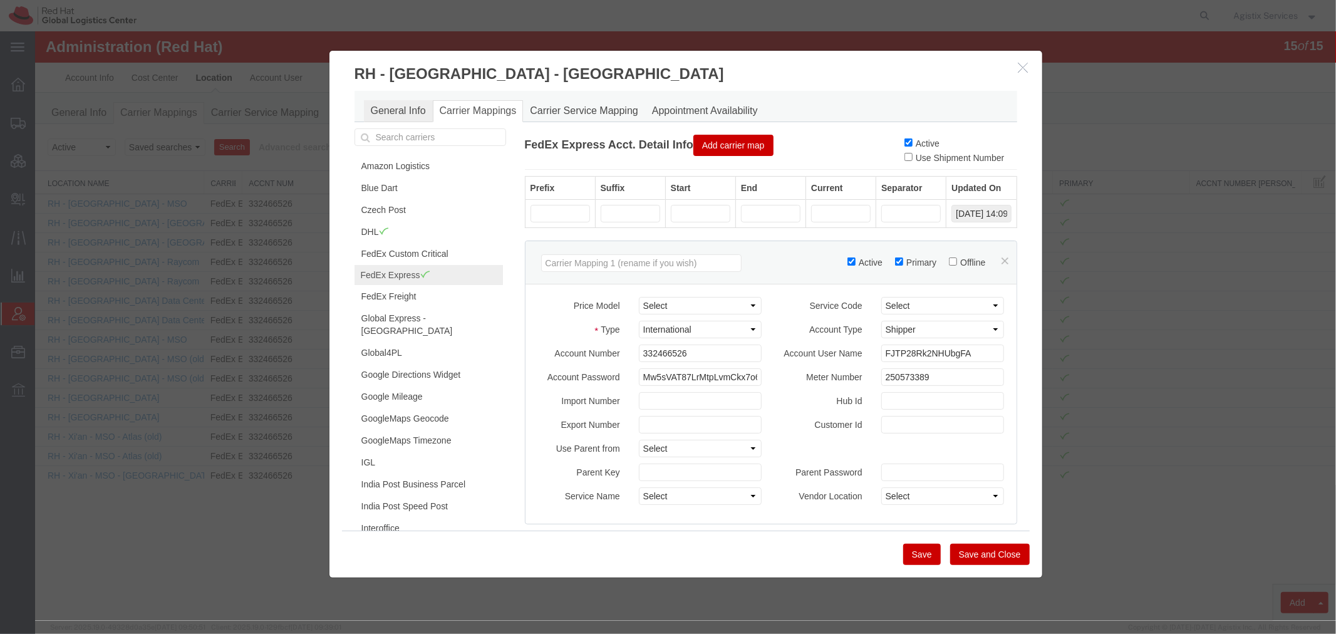
click at [395, 105] on link "General Info" at bounding box center [397, 111] width 69 height 22
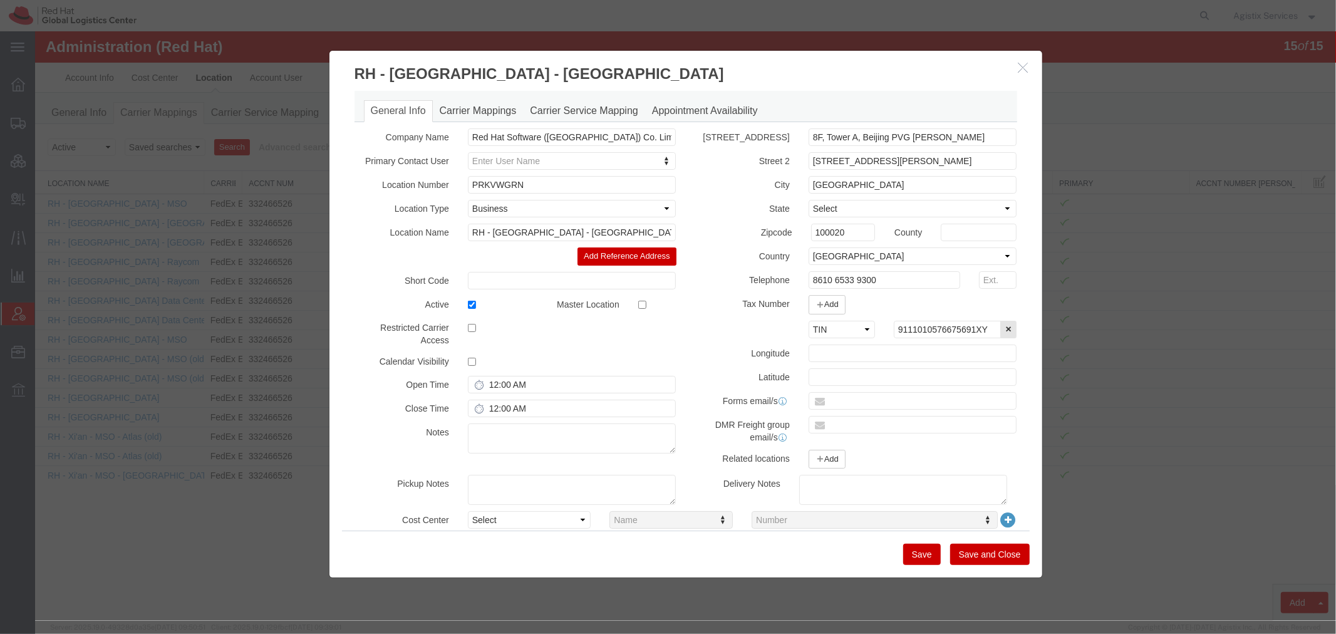
click at [1024, 72] on button "button" at bounding box center [1025, 68] width 16 height 16
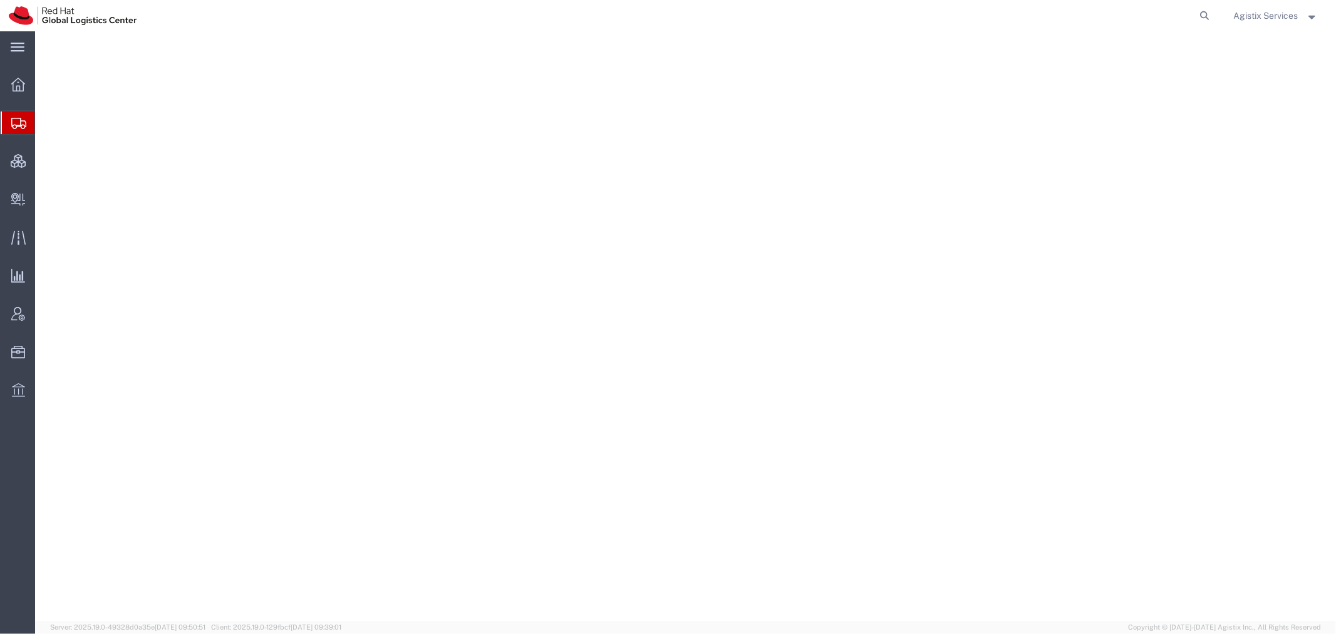
select select
